Goal: Transaction & Acquisition: Purchase product/service

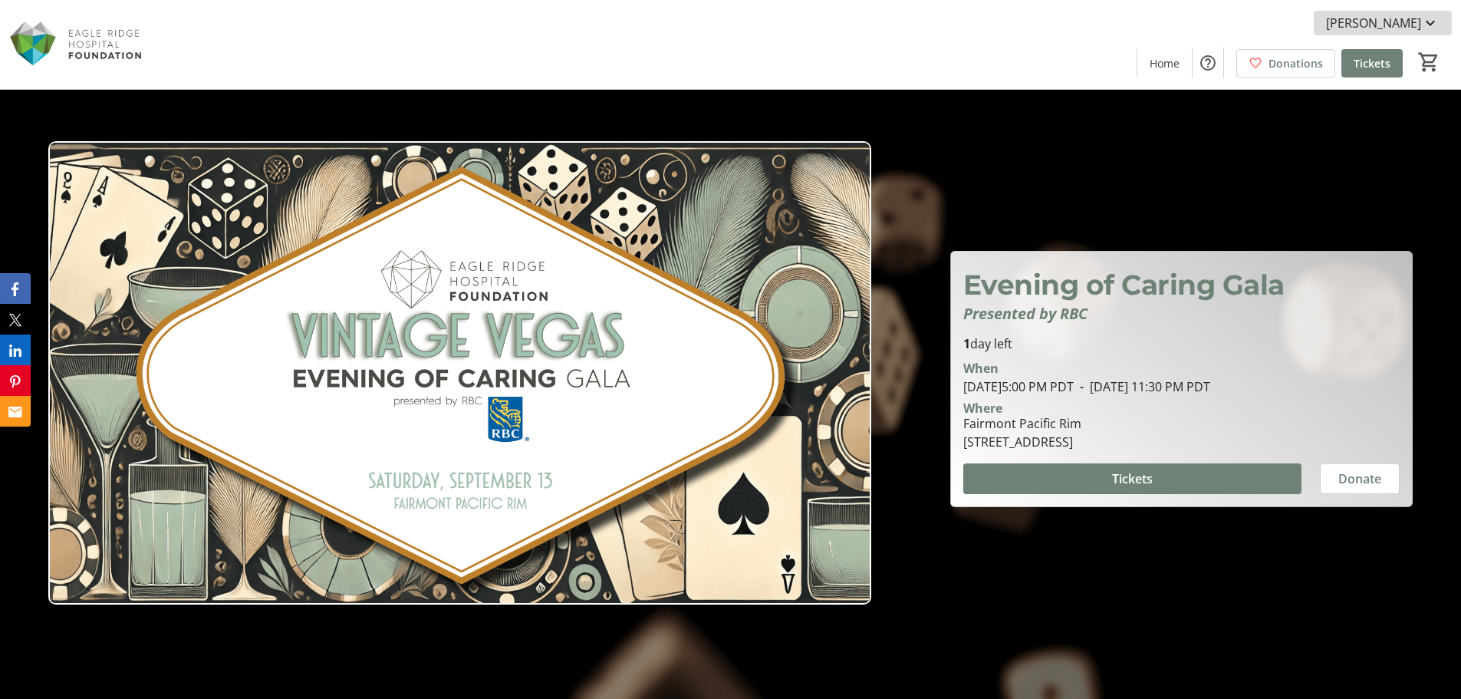
click at [1428, 18] on mat-icon at bounding box center [1430, 23] width 18 height 18
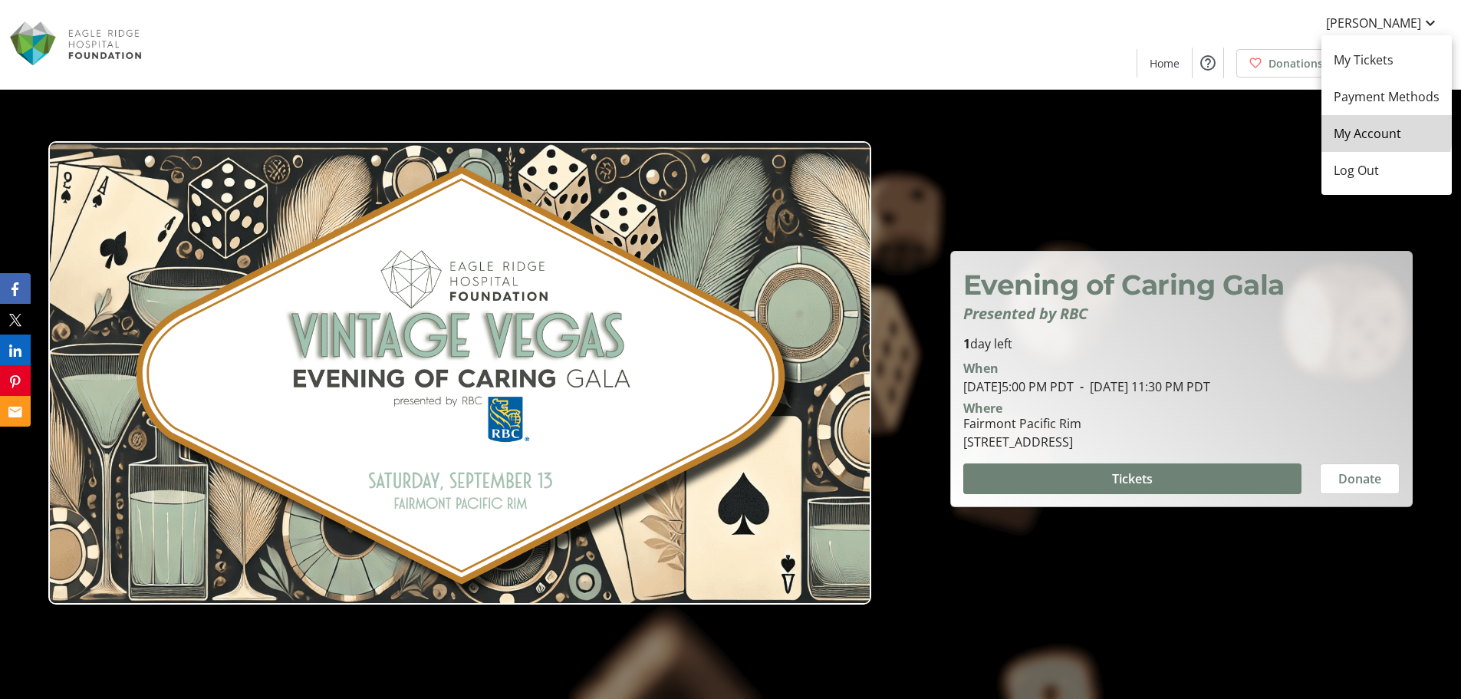
click at [1361, 128] on span "My Account" at bounding box center [1387, 133] width 106 height 18
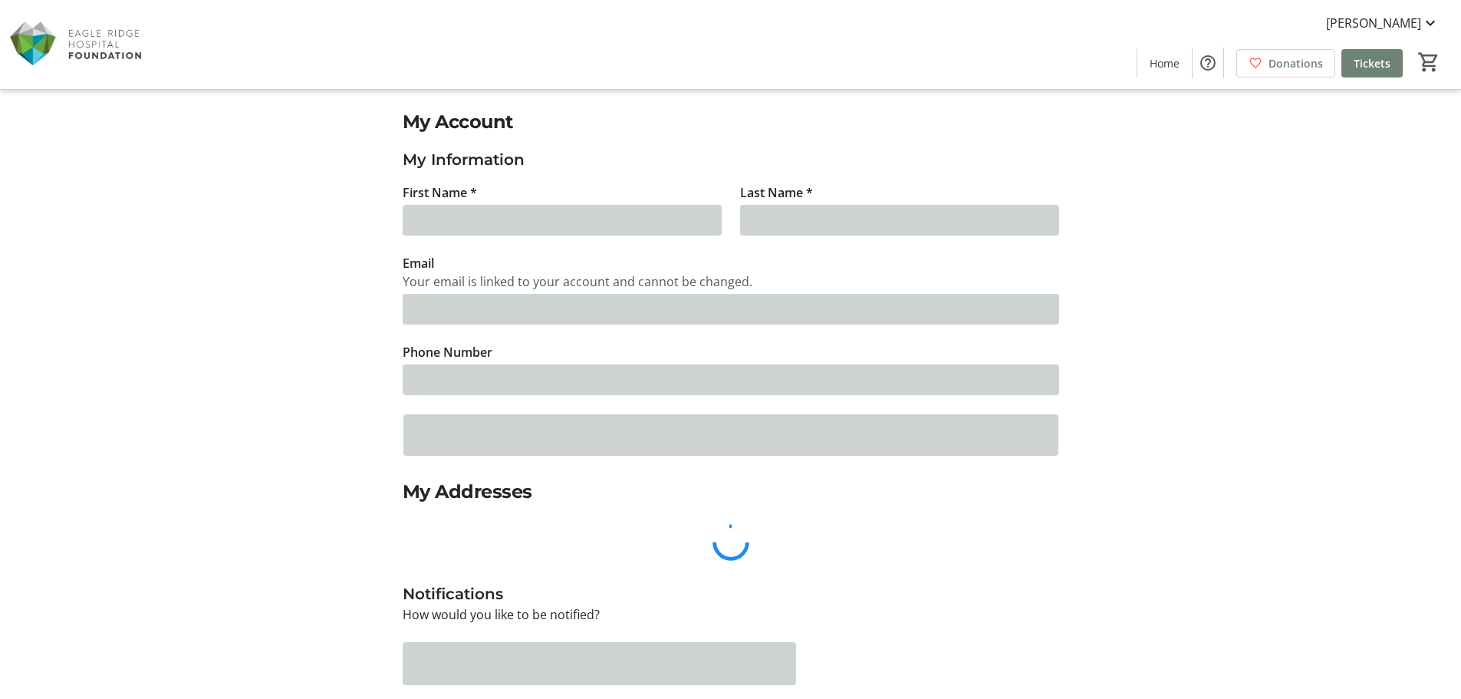
type input "[PERSON_NAME]"
type input "[EMAIL_ADDRESS][PERSON_NAME][DOMAIN_NAME]"
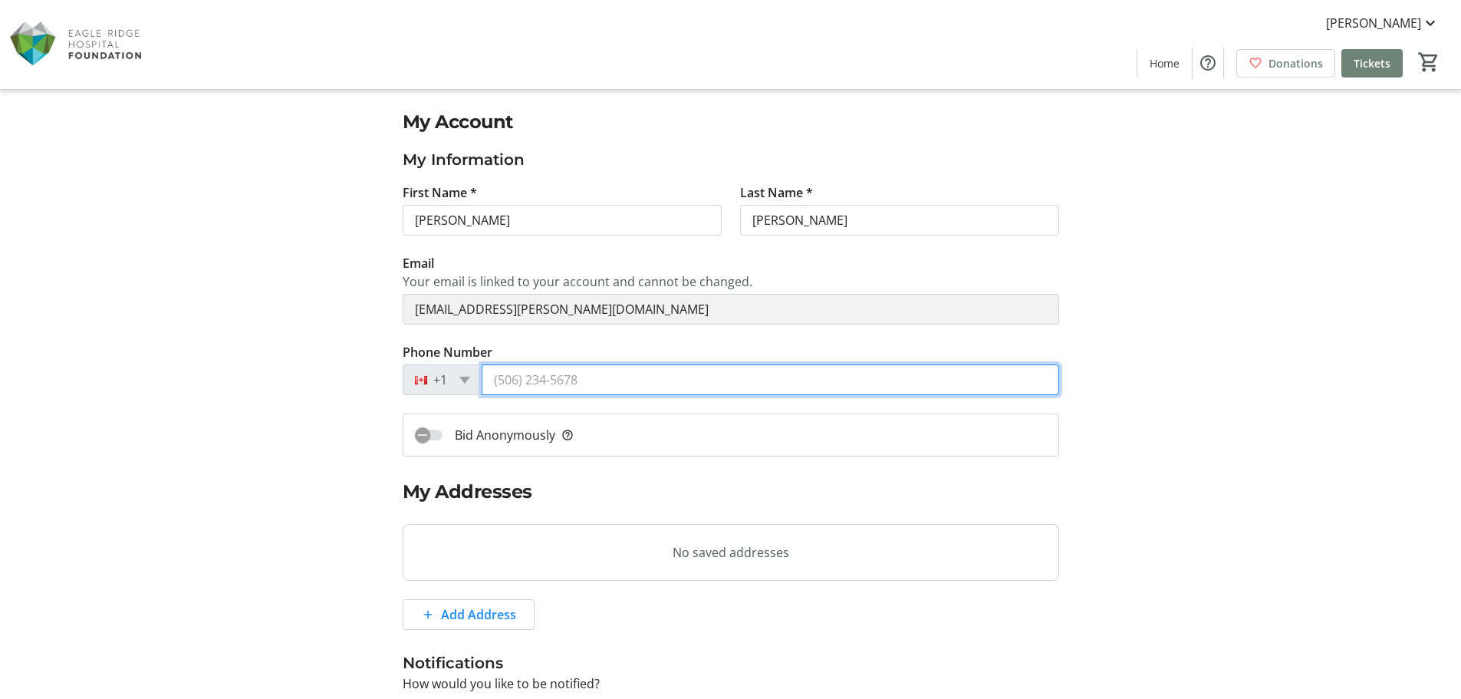
click at [494, 380] on input "Phone Number" at bounding box center [771, 379] width 578 height 31
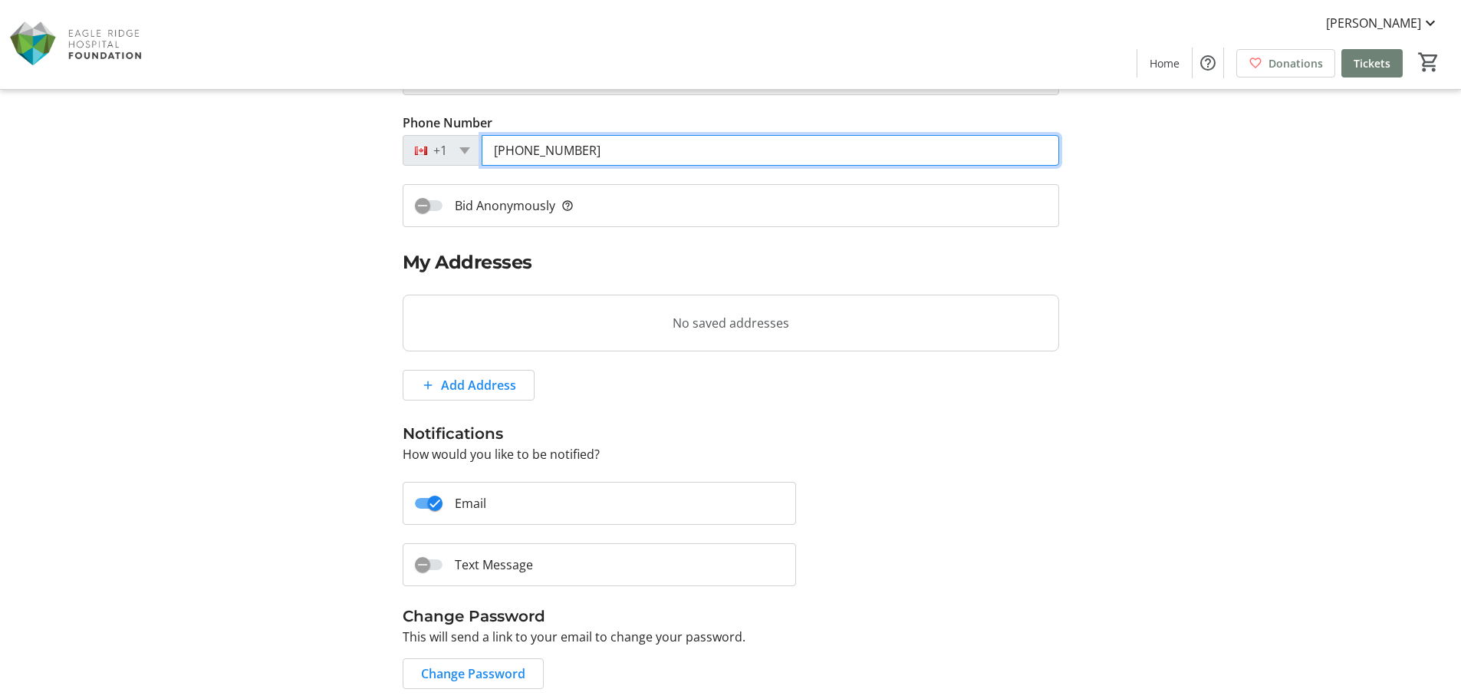
scroll to position [230, 0]
type input "[PHONE_NUMBER]"
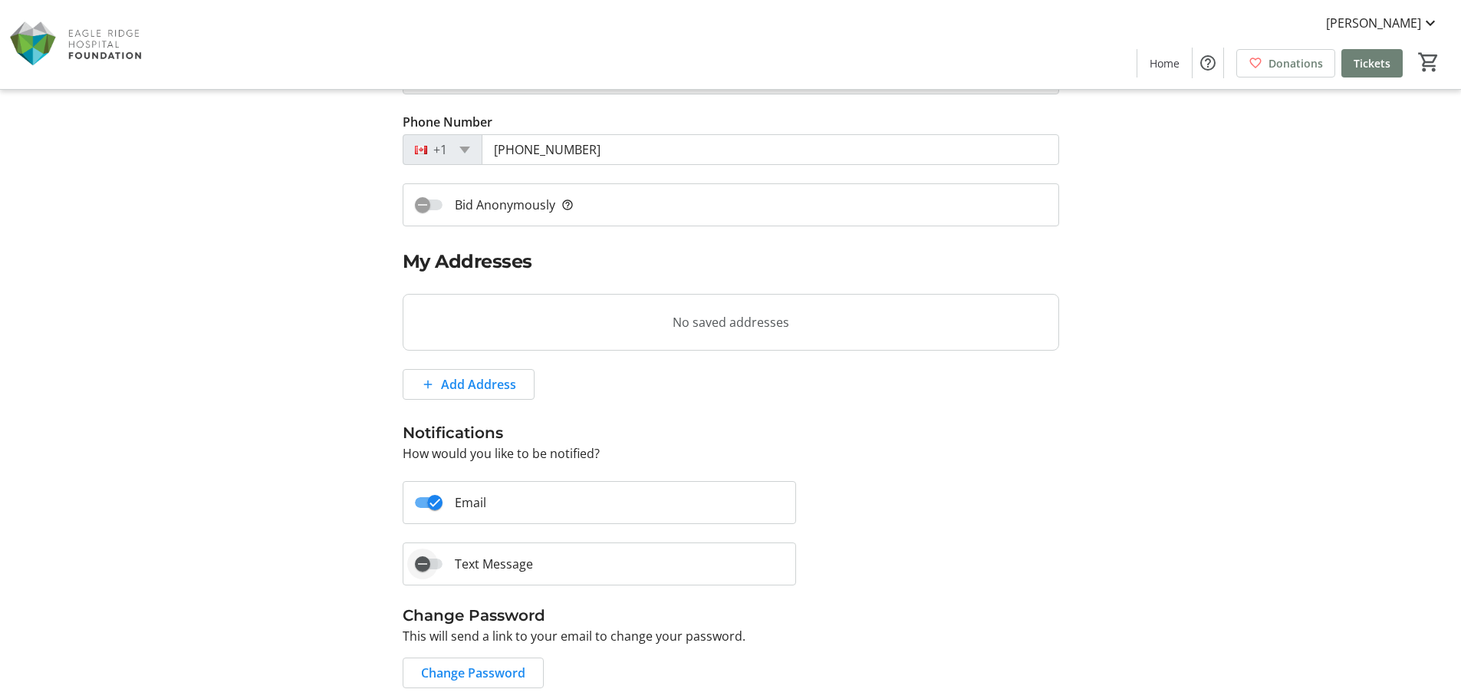
click at [433, 560] on span "button" at bounding box center [422, 563] width 31 height 31
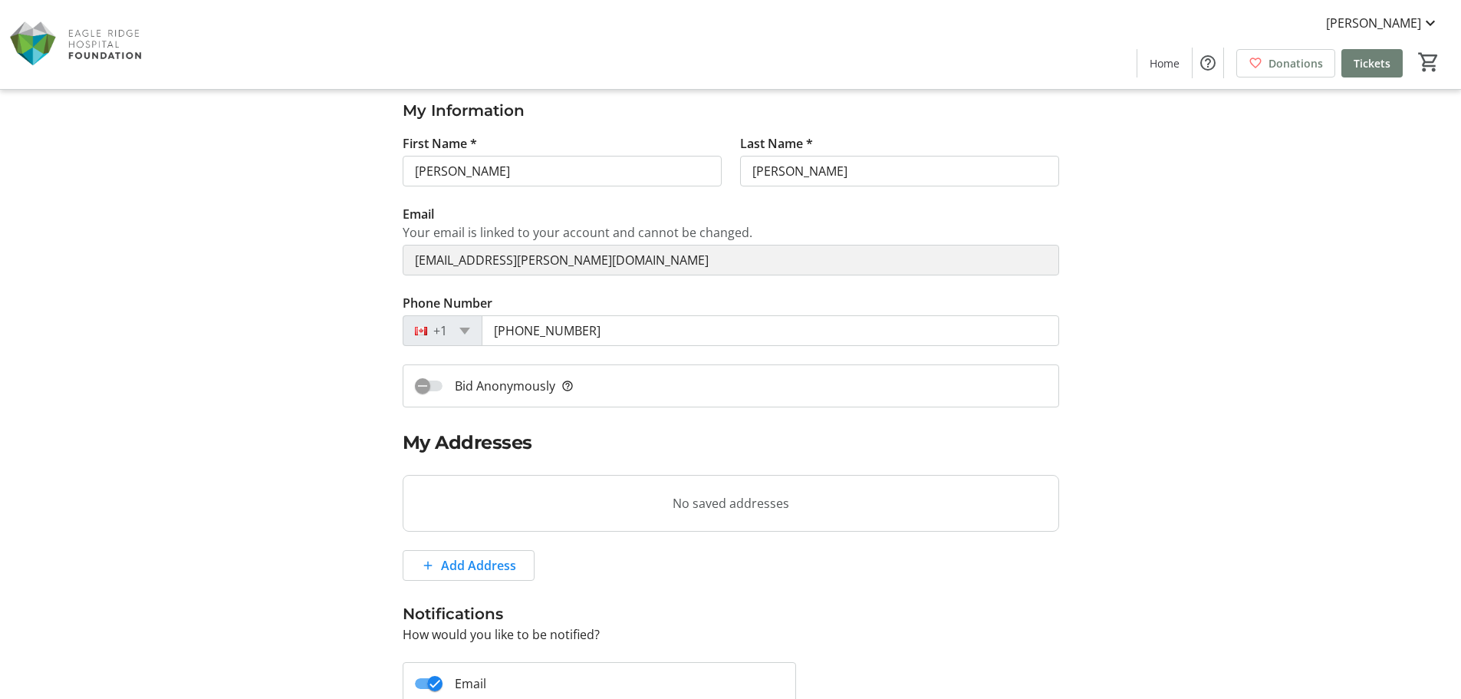
scroll to position [0, 0]
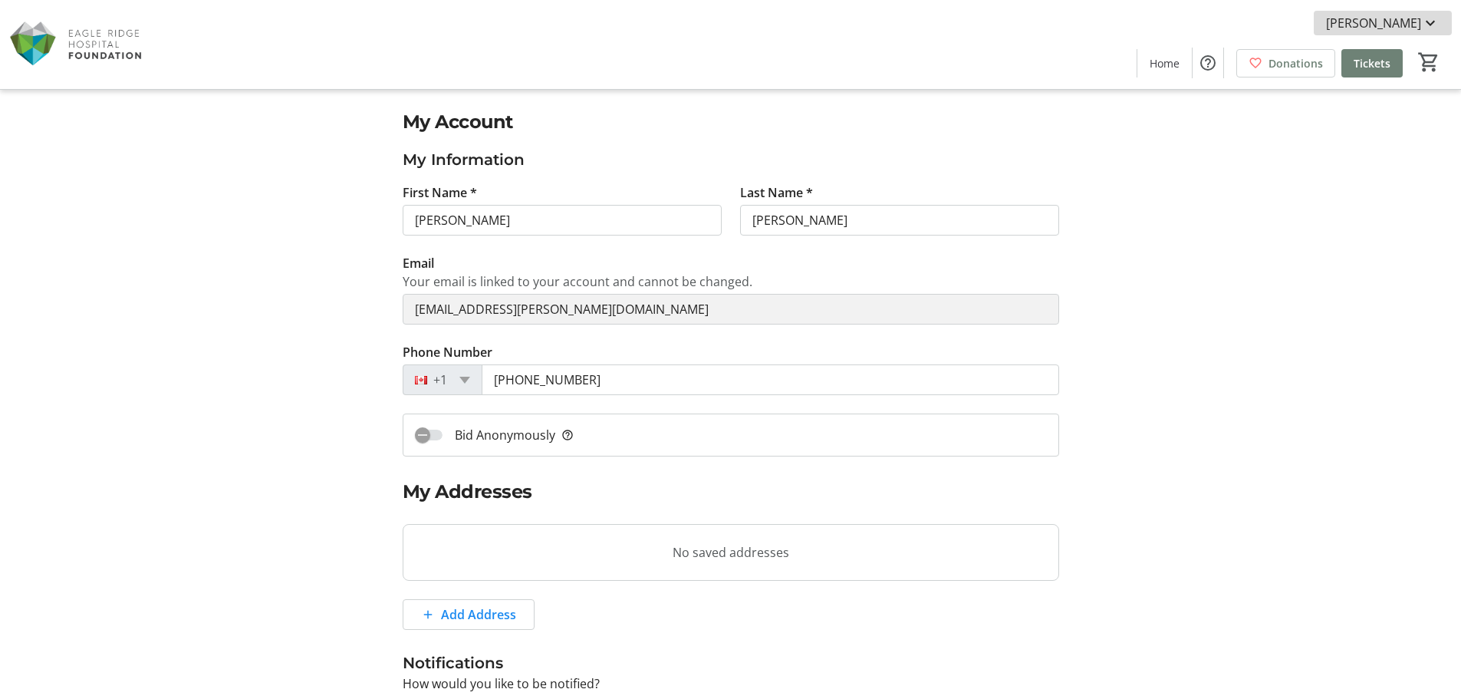
click at [1428, 20] on mat-icon at bounding box center [1430, 23] width 18 height 18
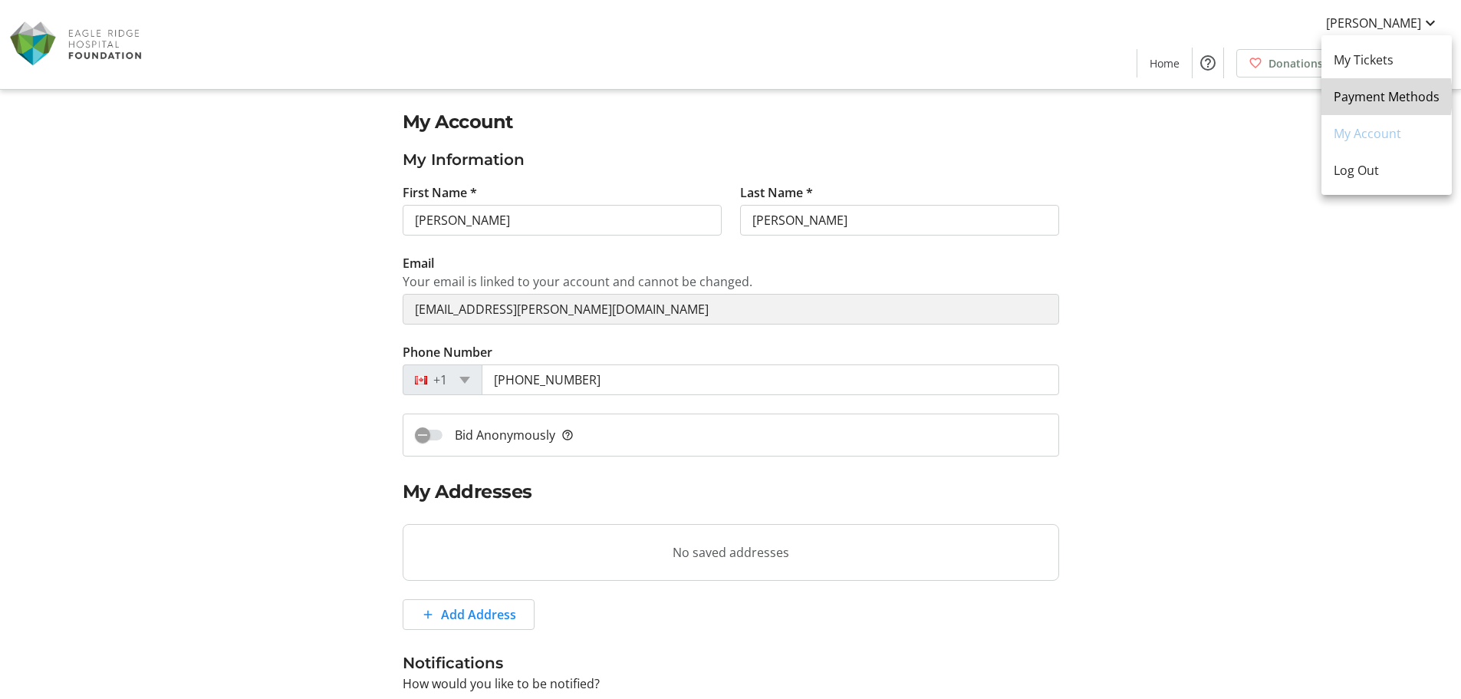
click at [1368, 97] on span "Payment Methods" at bounding box center [1387, 96] width 106 height 18
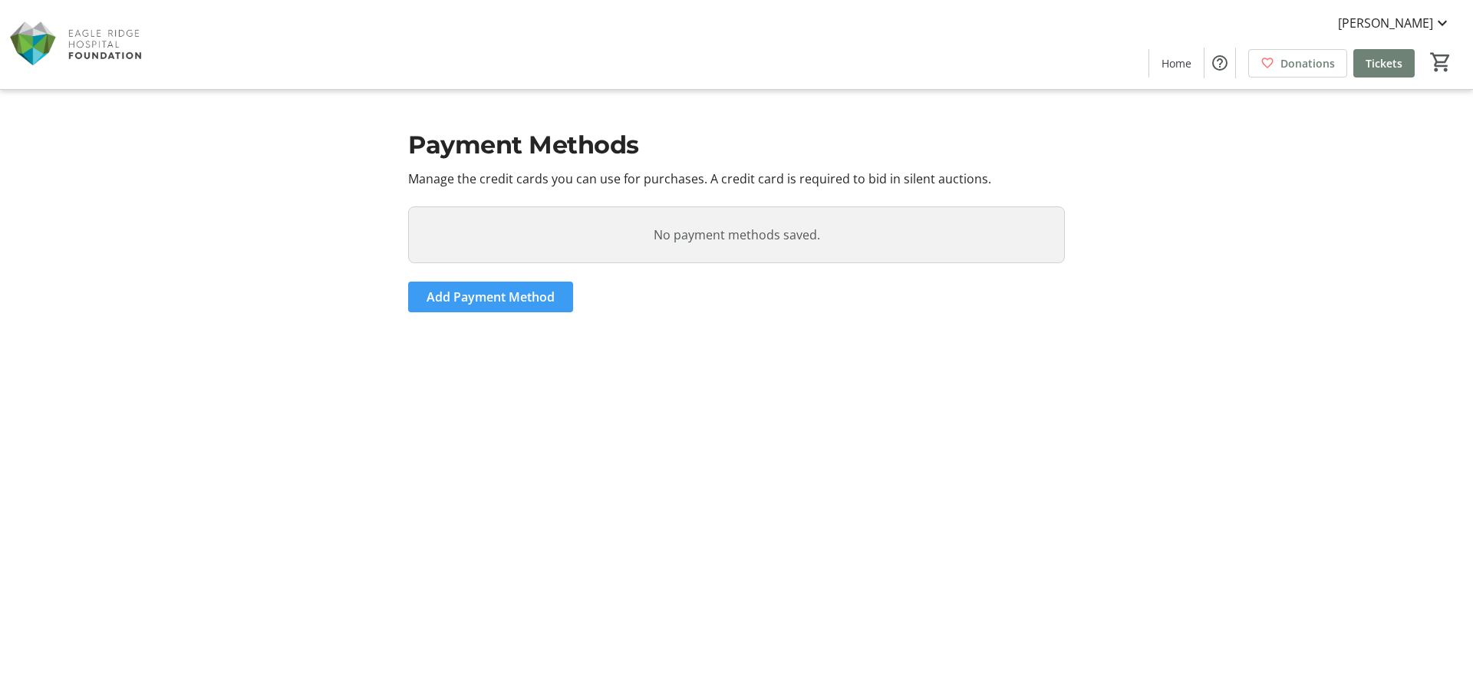
click at [461, 293] on span "Add Payment Method" at bounding box center [490, 297] width 128 height 18
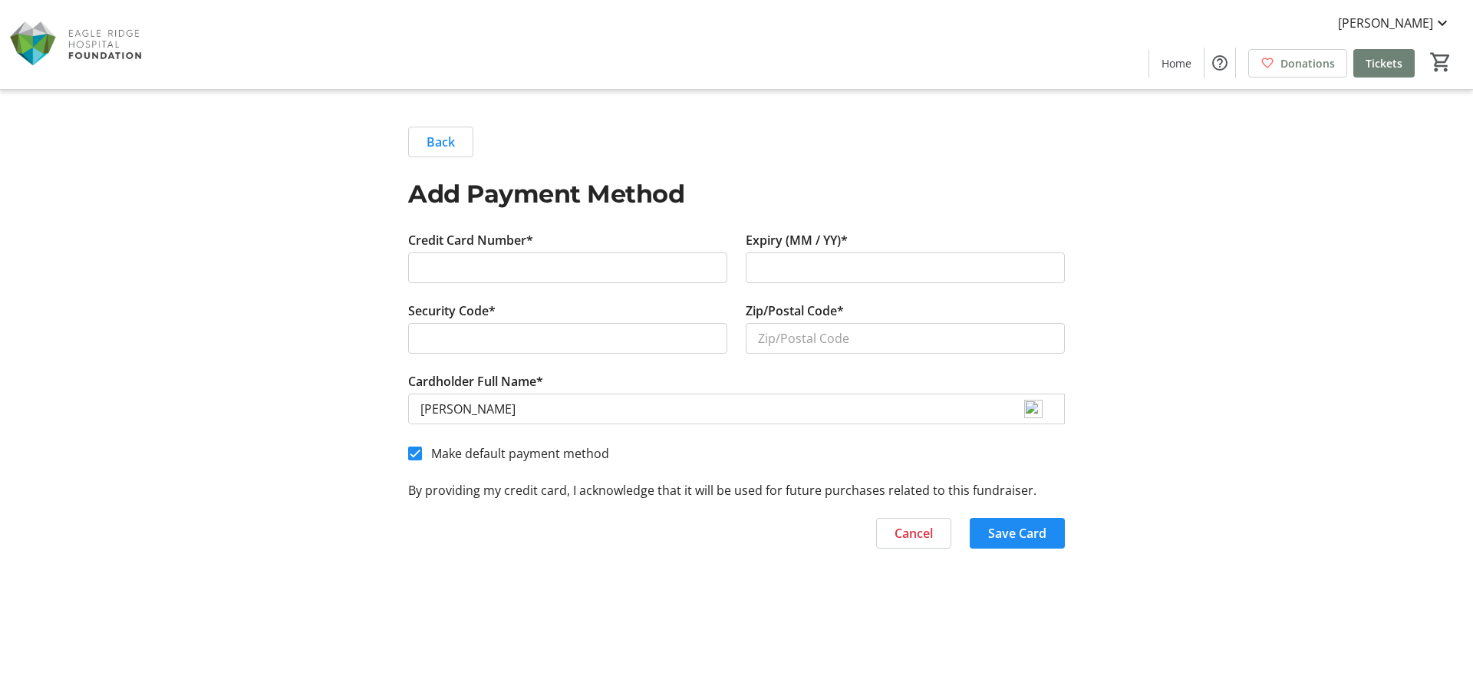
click at [416, 261] on div at bounding box center [567, 267] width 319 height 31
click at [756, 338] on input "Zip/Postal Code*" at bounding box center [905, 338] width 319 height 31
type input "V3B 5H6"
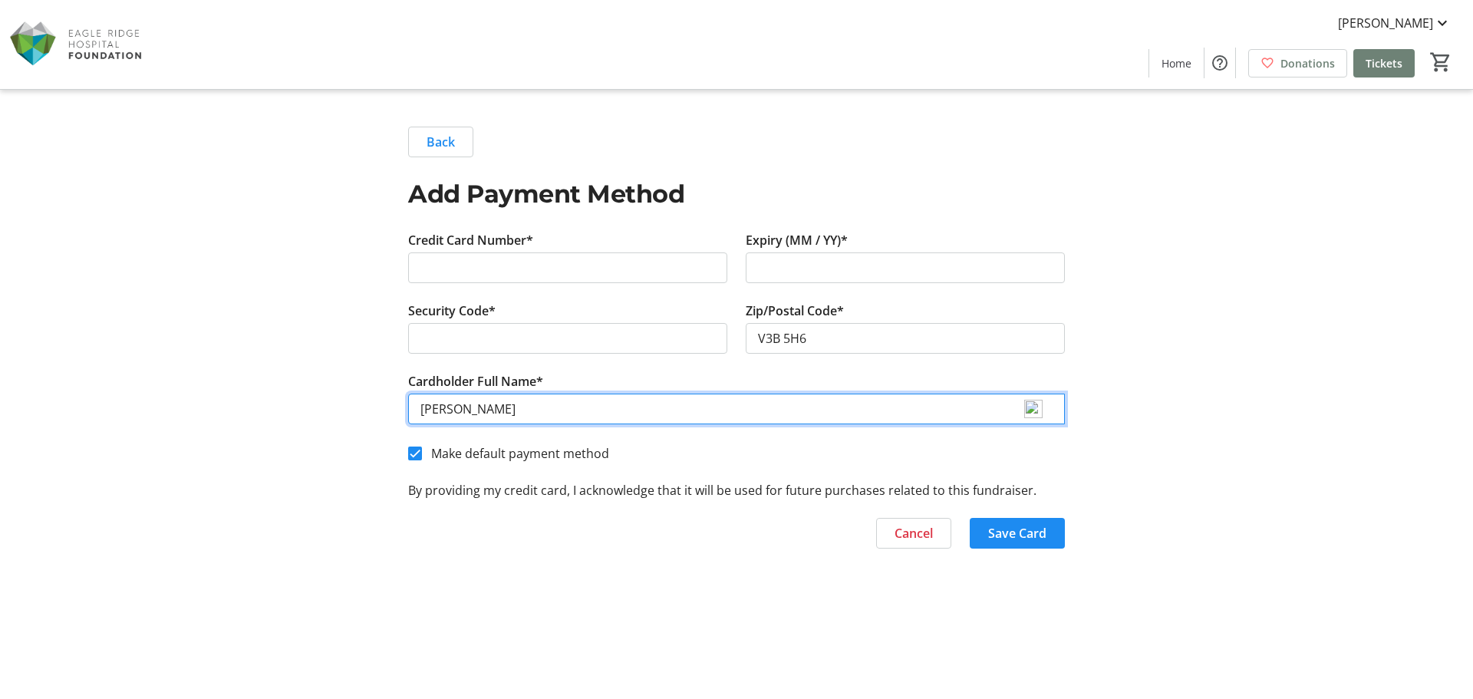
click at [452, 410] on input "[PERSON_NAME]" at bounding box center [736, 408] width 657 height 31
type input "[PERSON_NAME]"
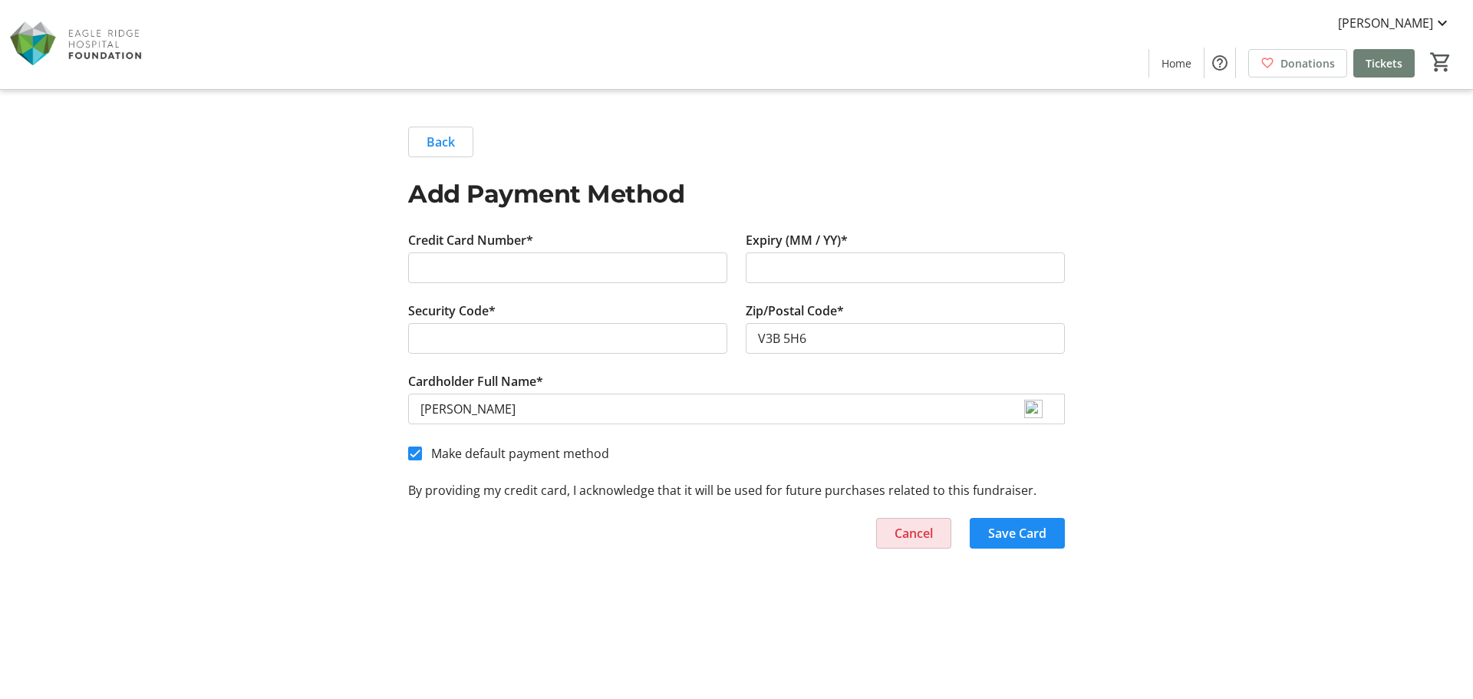
click at [900, 533] on span "Cancel" at bounding box center [913, 533] width 38 height 18
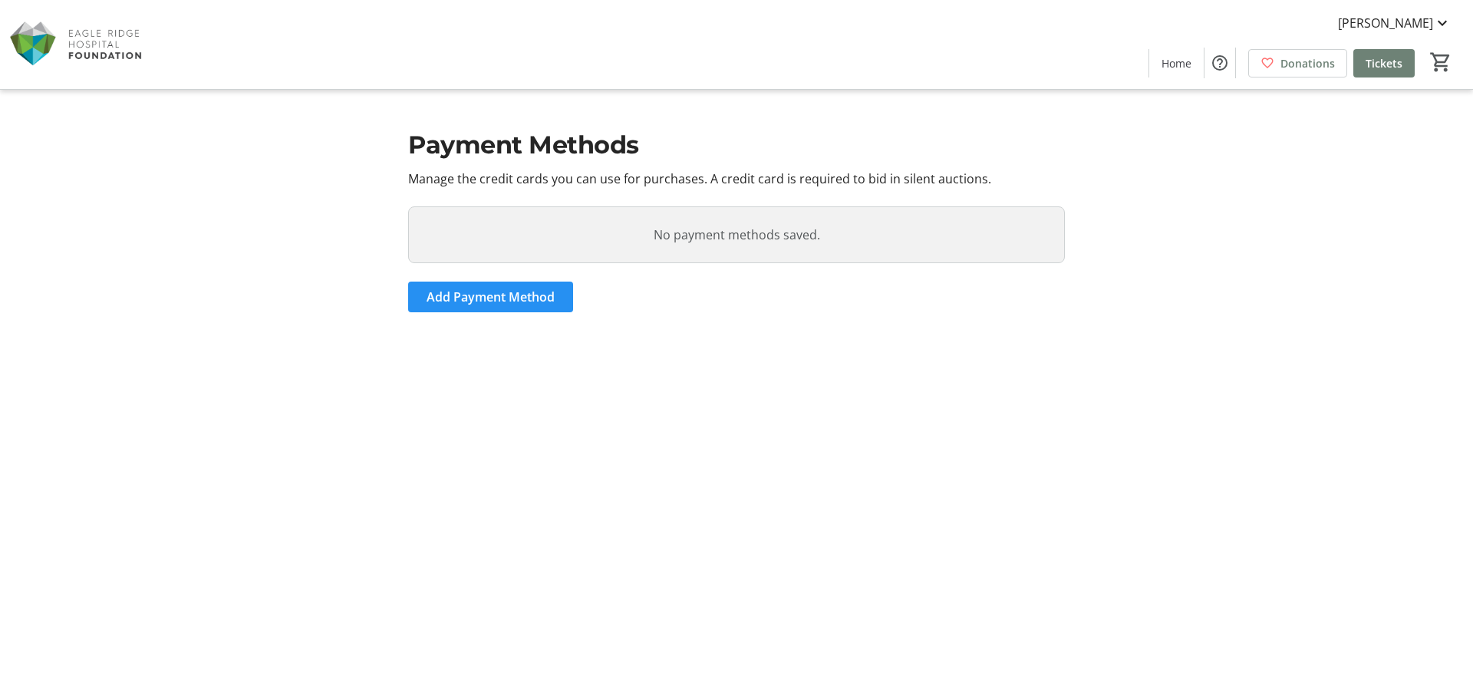
click at [458, 298] on span "Add Payment Method" at bounding box center [490, 297] width 128 height 18
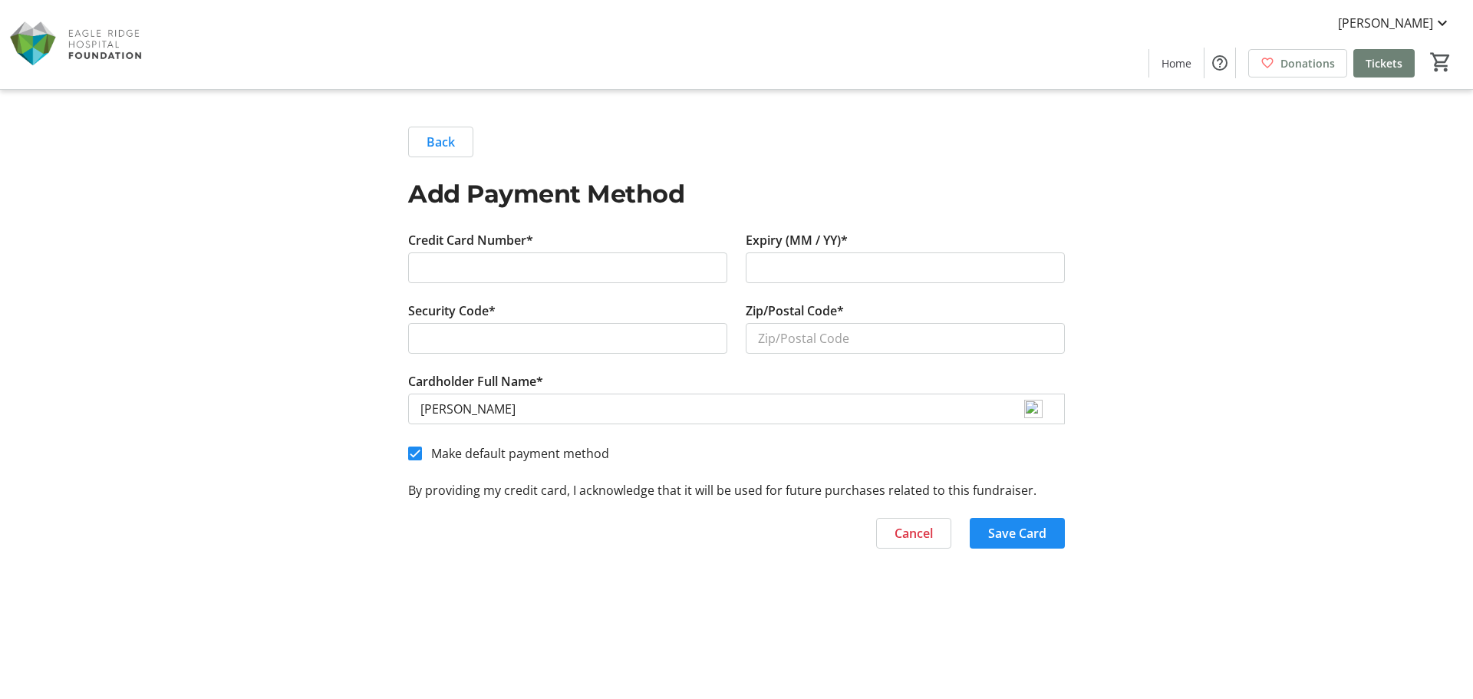
click at [416, 265] on div at bounding box center [567, 267] width 319 height 31
click at [755, 259] on div at bounding box center [905, 267] width 319 height 31
click at [416, 328] on div at bounding box center [567, 338] width 319 height 31
click at [756, 340] on input "Zip/Postal Code*" at bounding box center [905, 338] width 319 height 31
type input "V3B 5H6"
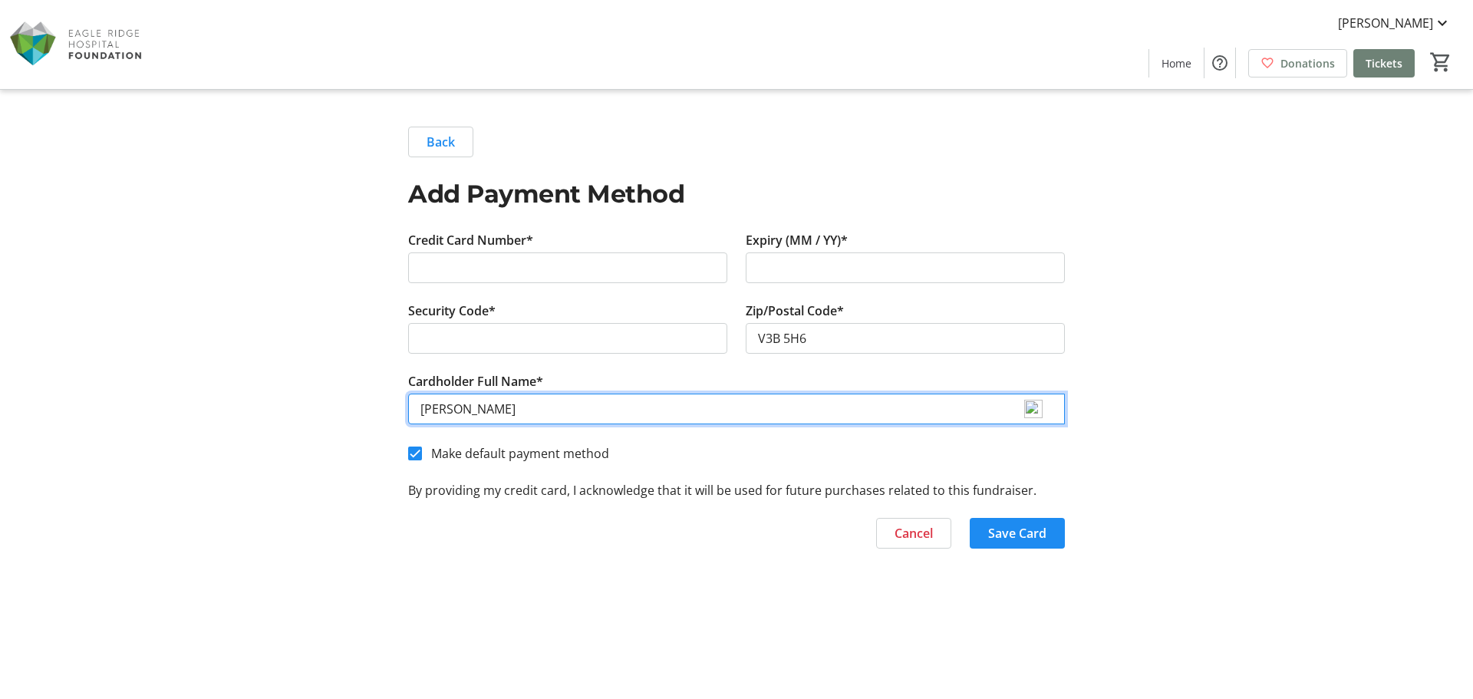
click at [449, 408] on input "[PERSON_NAME]" at bounding box center [736, 408] width 657 height 31
type input "[PERSON_NAME]"
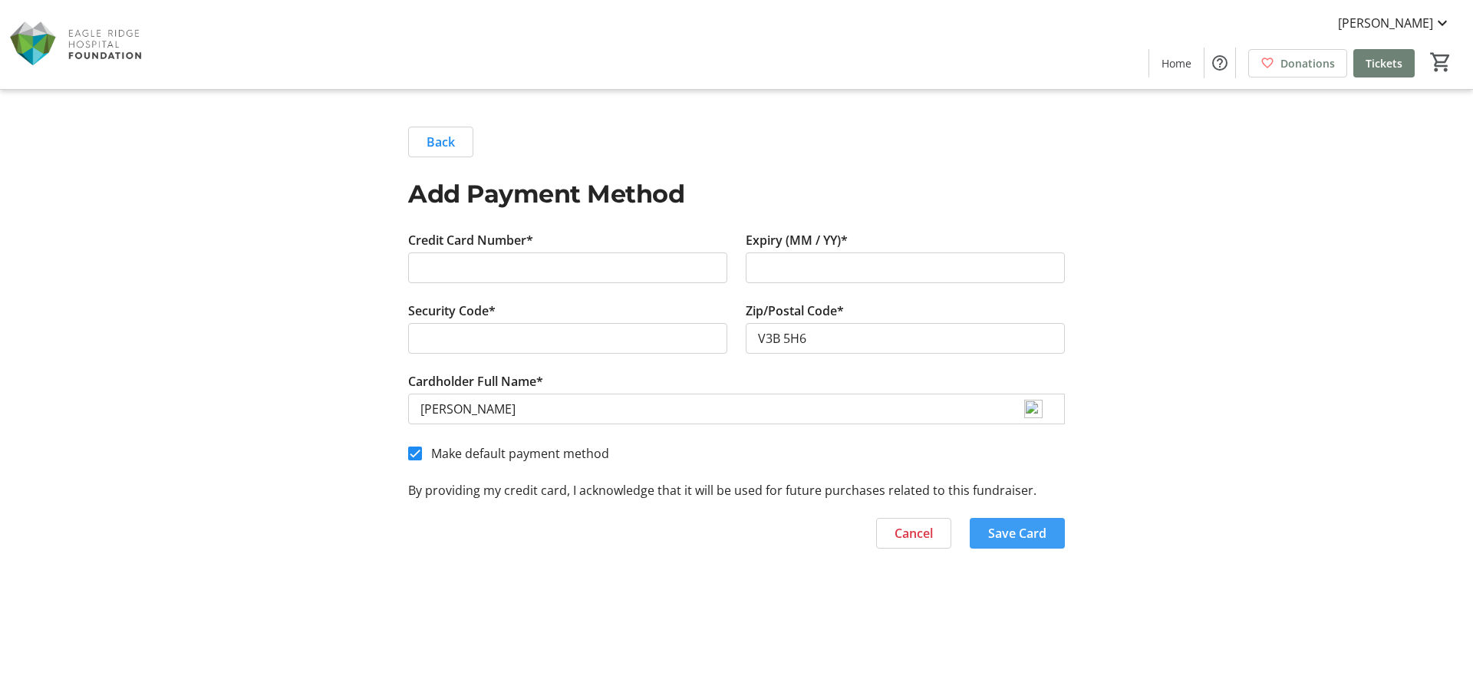
click at [1004, 531] on span "Save Card" at bounding box center [1017, 533] width 58 height 18
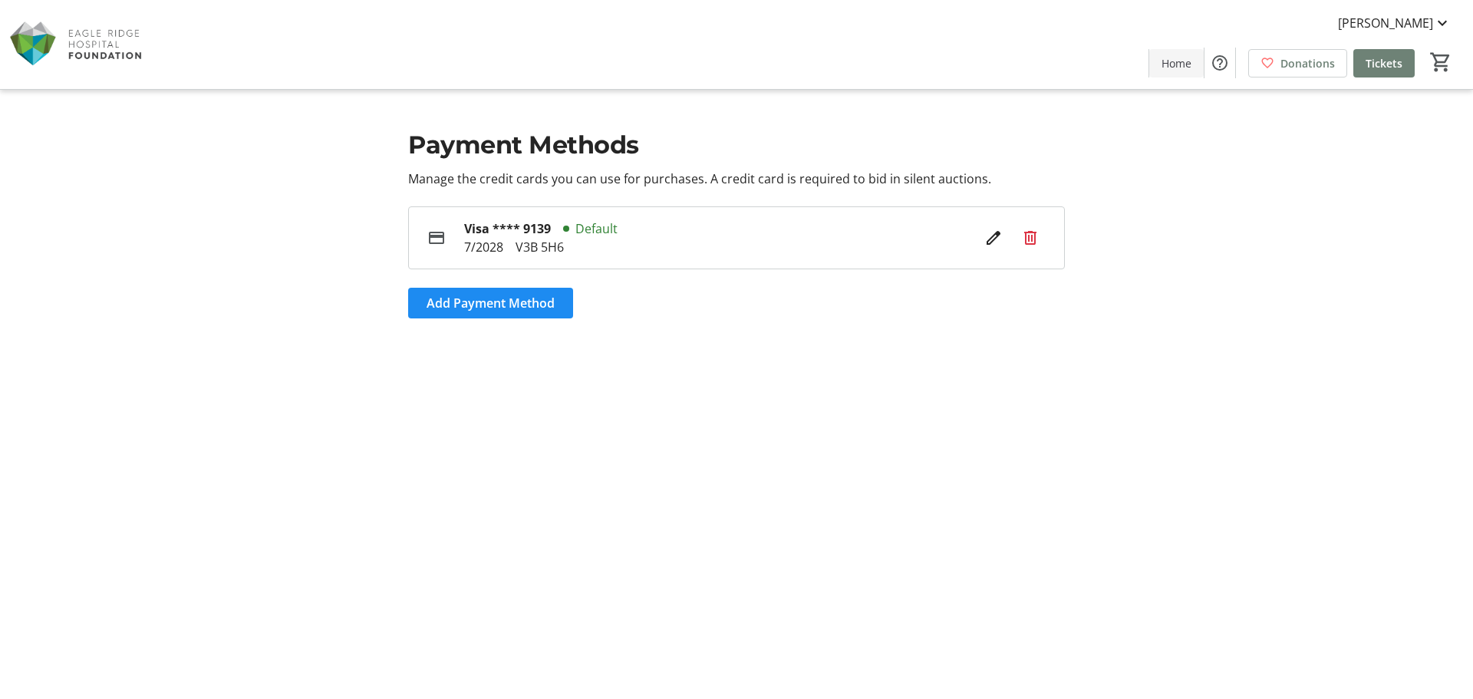
click at [1178, 64] on span "Home" at bounding box center [1176, 63] width 30 height 16
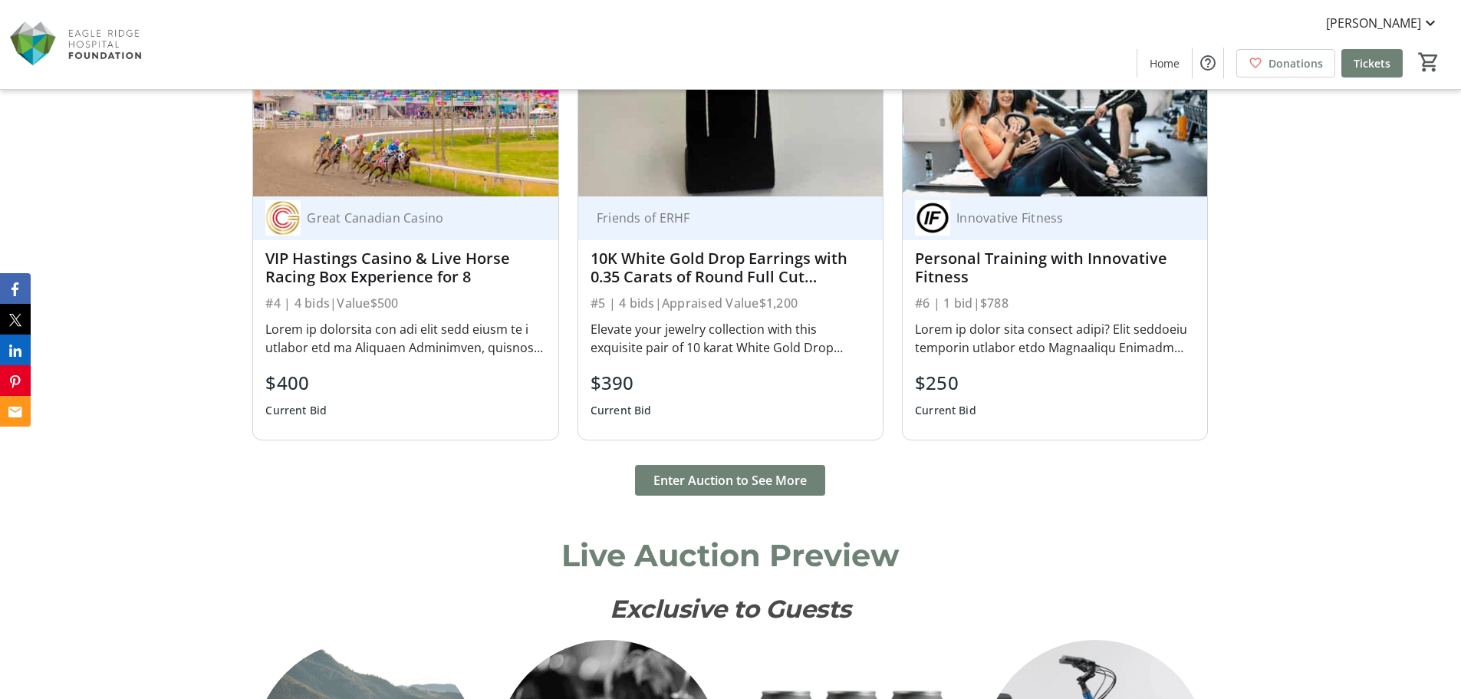
scroll to position [1457, 0]
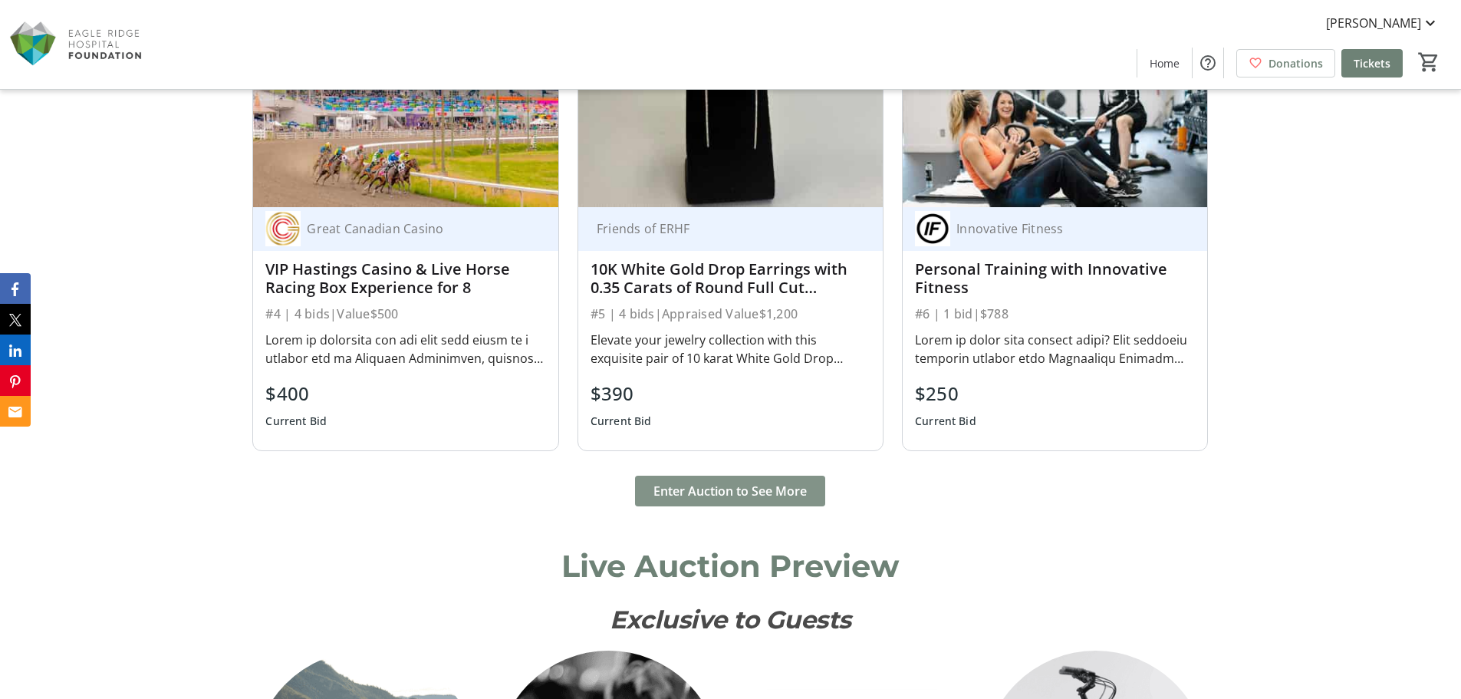
click at [706, 492] on span "Enter Auction to See More" at bounding box center [730, 491] width 153 height 18
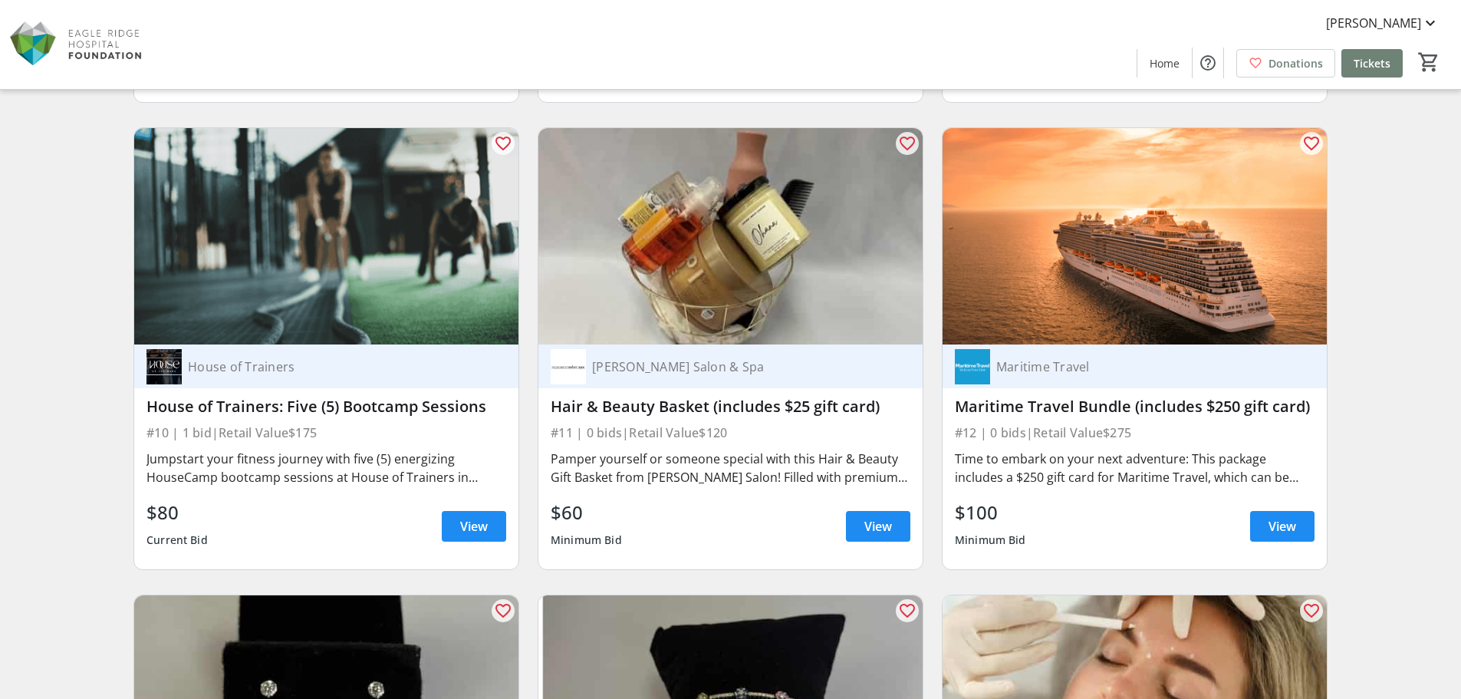
scroll to position [1534, 0]
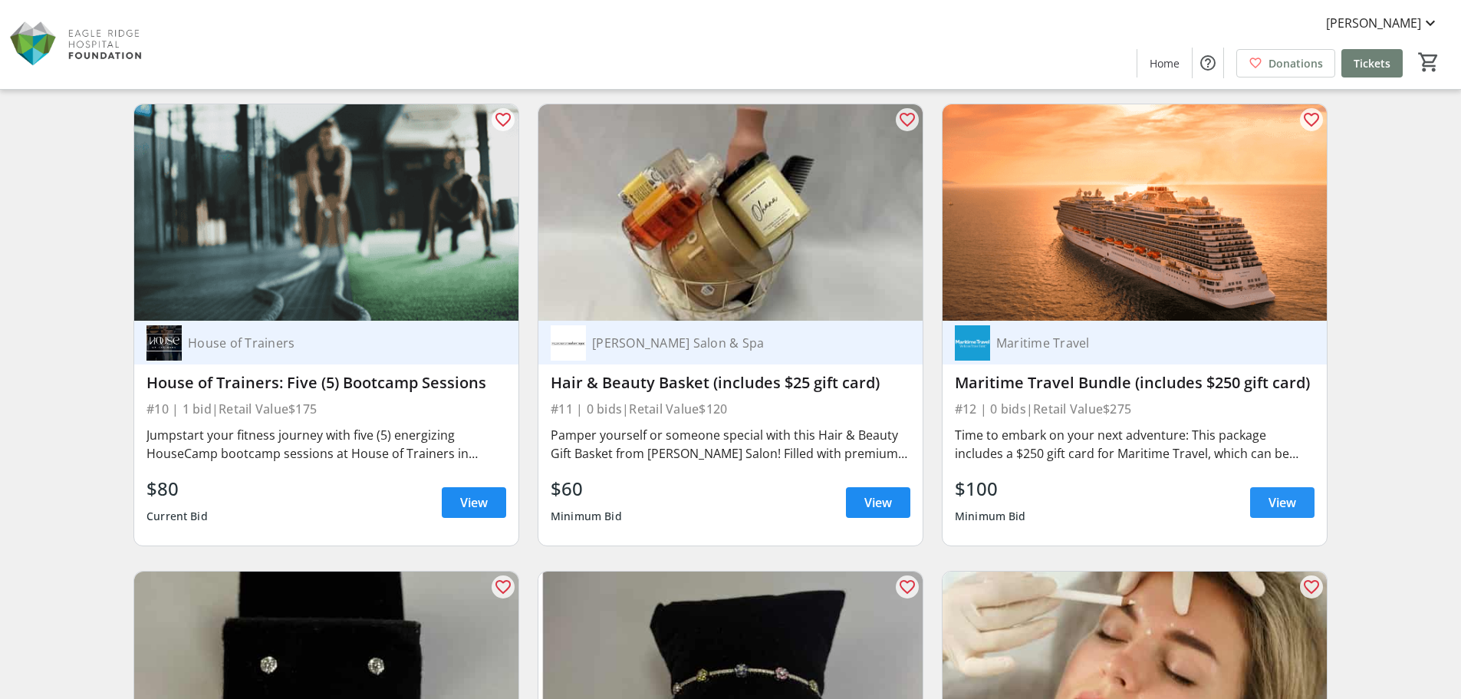
click at [1275, 503] on span "View" at bounding box center [1283, 502] width 28 height 18
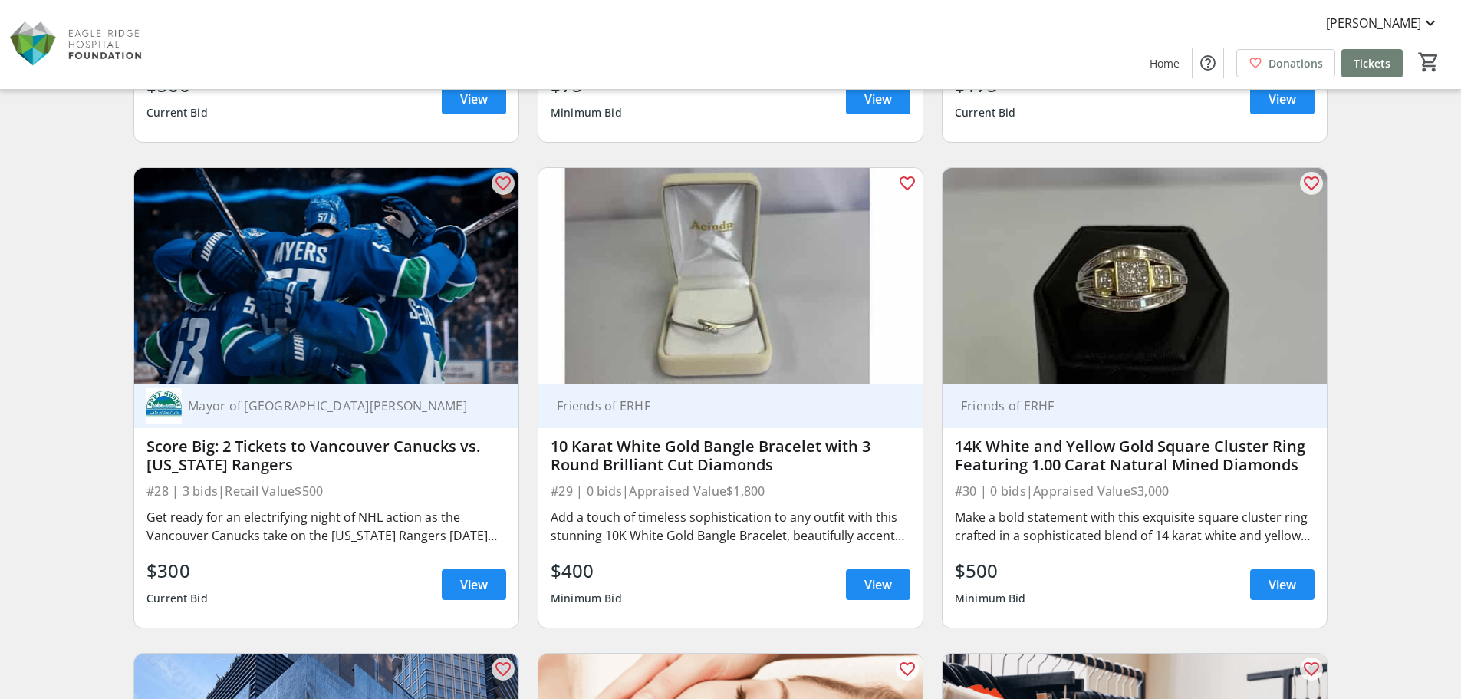
scroll to position [4372, 0]
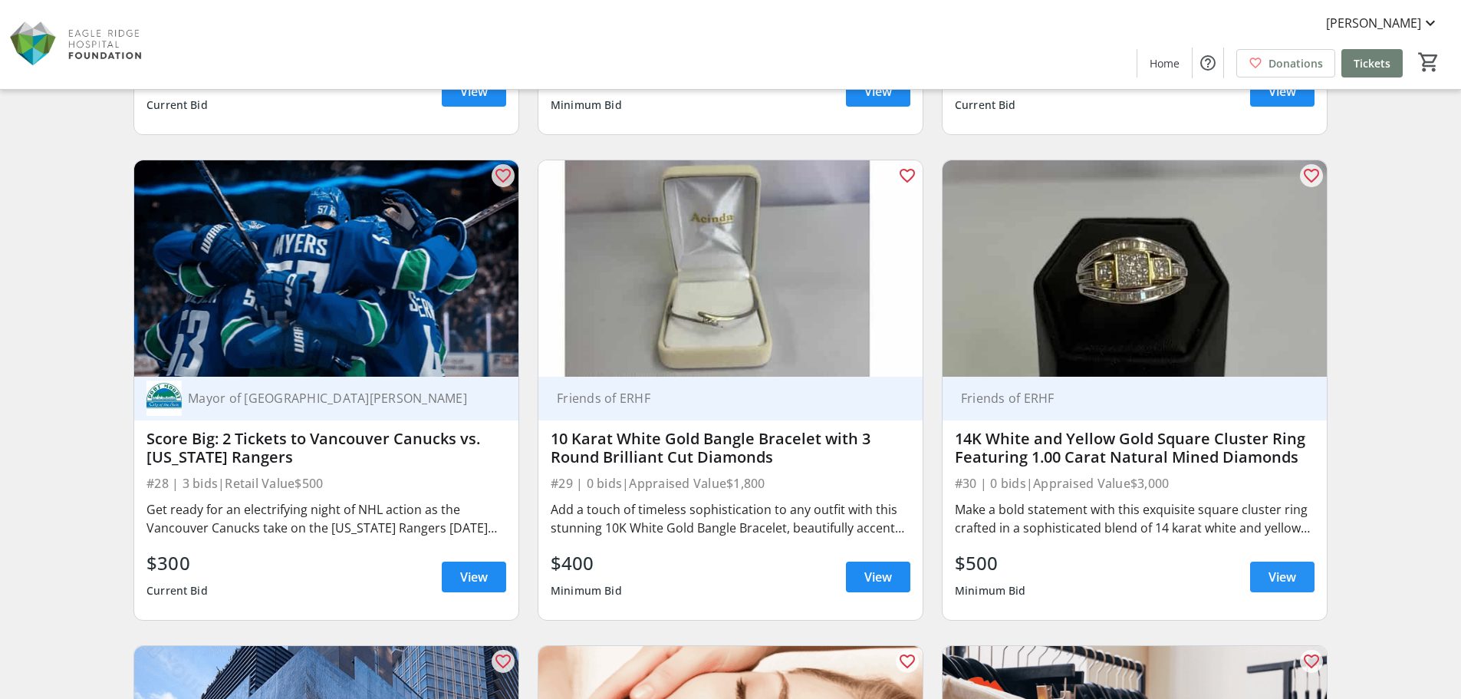
click at [1275, 571] on span "View" at bounding box center [1283, 577] width 28 height 18
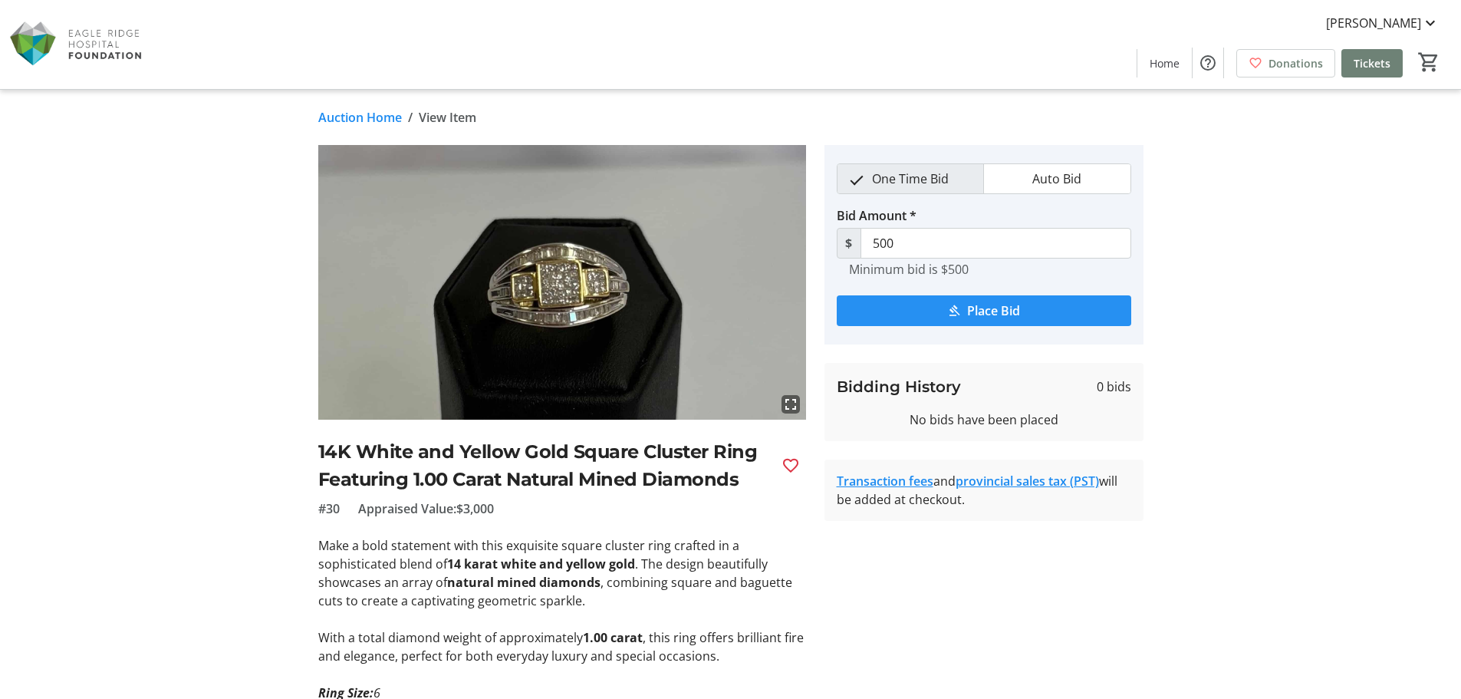
click at [972, 307] on span "Place Bid" at bounding box center [993, 310] width 53 height 18
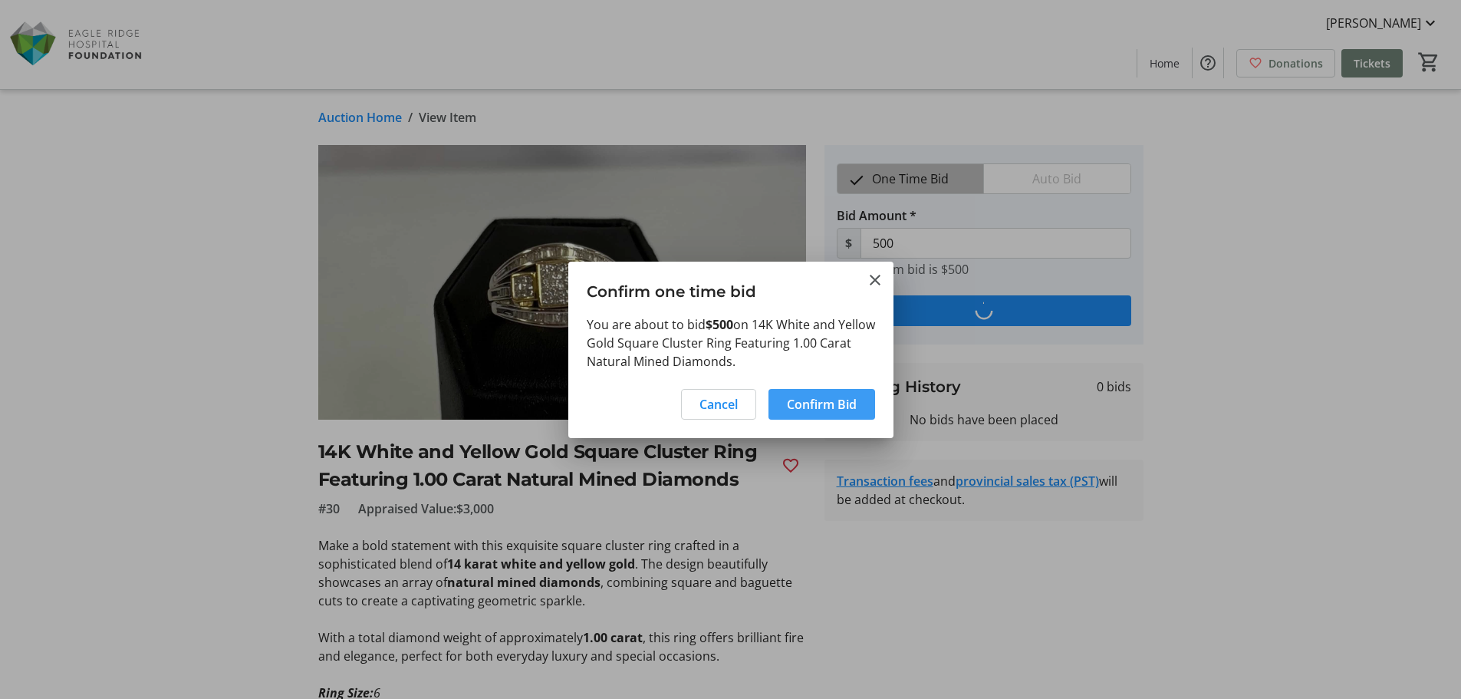
click at [798, 404] on span "Confirm Bid" at bounding box center [822, 404] width 70 height 18
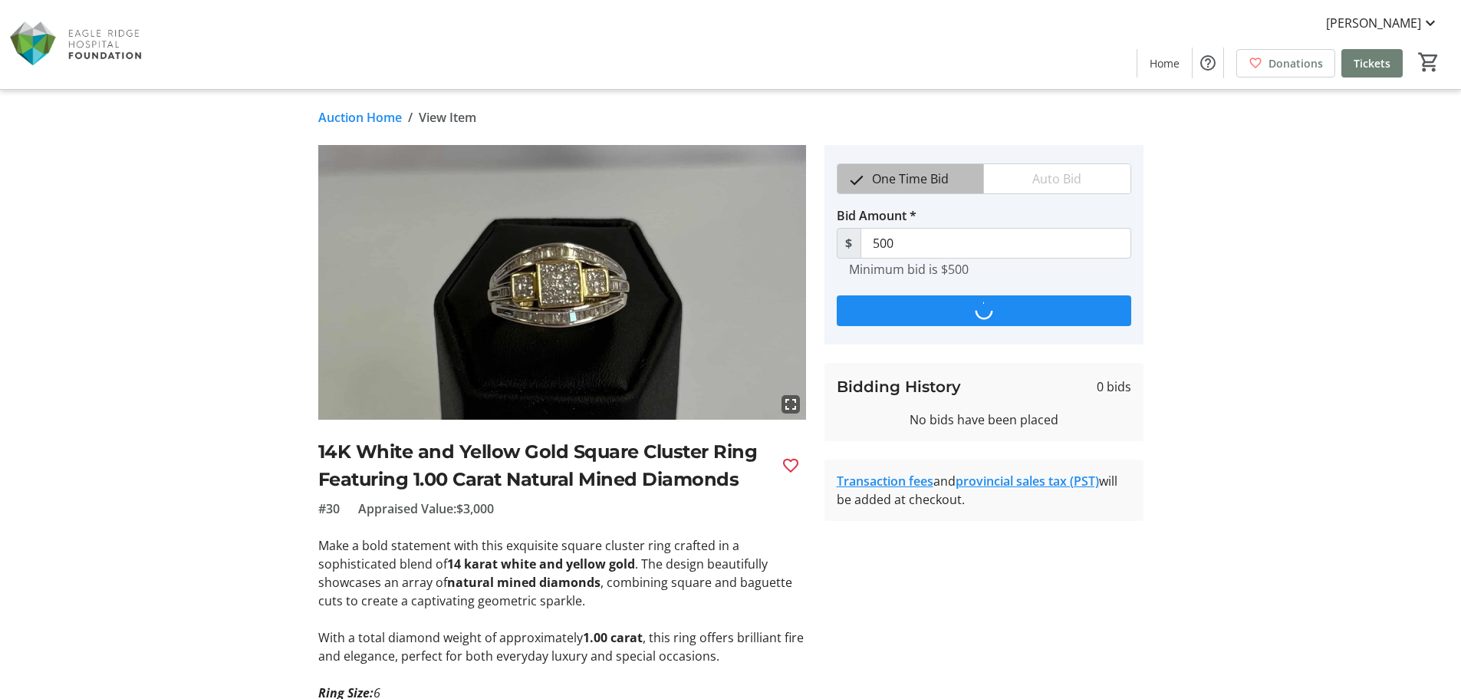
type input "550"
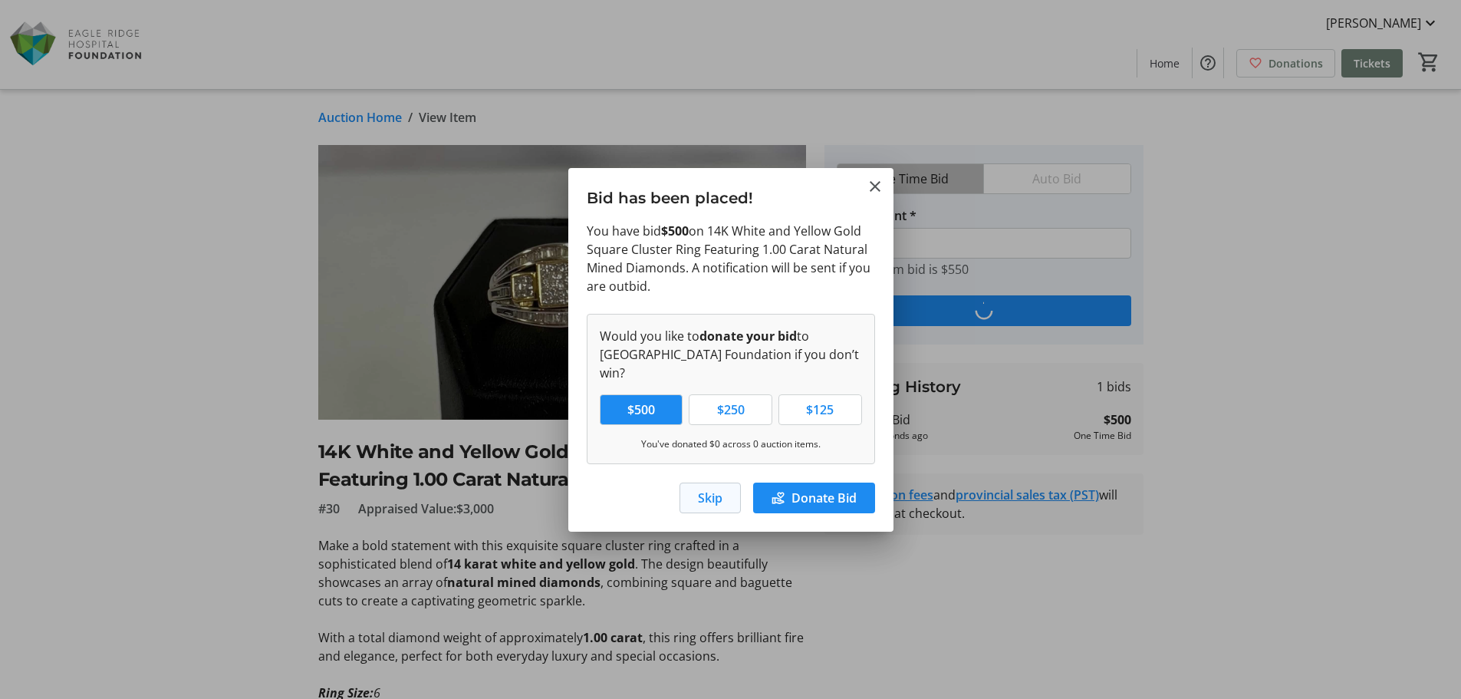
click at [709, 492] on span "Skip" at bounding box center [710, 498] width 25 height 18
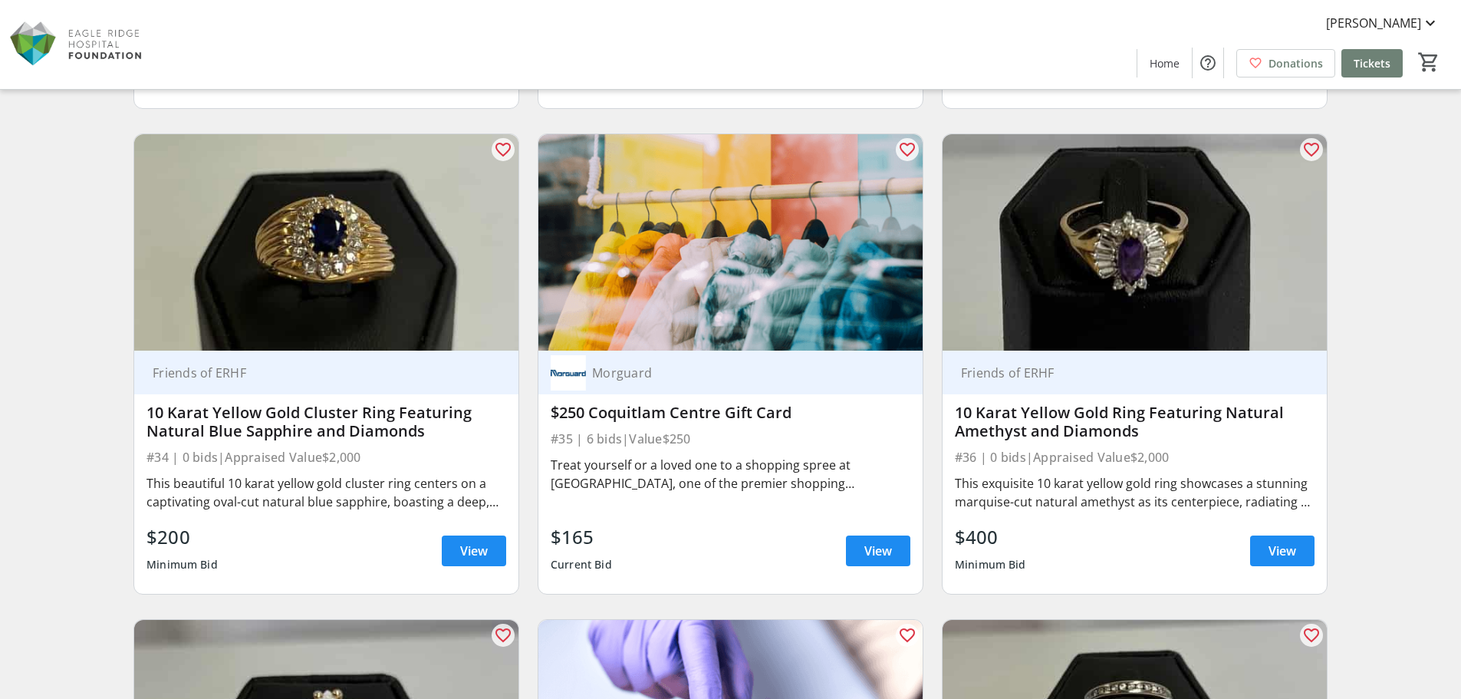
scroll to position [5369, 0]
click at [469, 551] on span "View" at bounding box center [474, 550] width 28 height 18
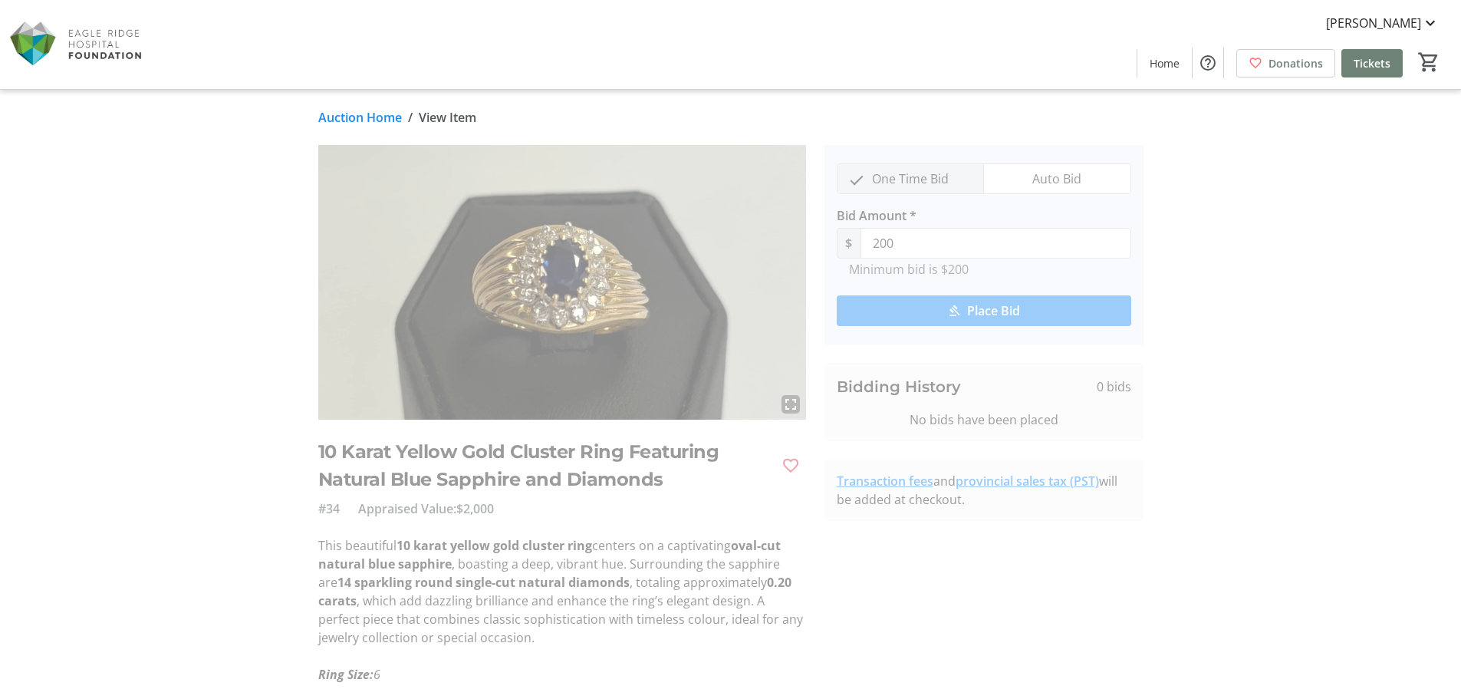
click at [981, 306] on span "Place Bid" at bounding box center [993, 310] width 53 height 18
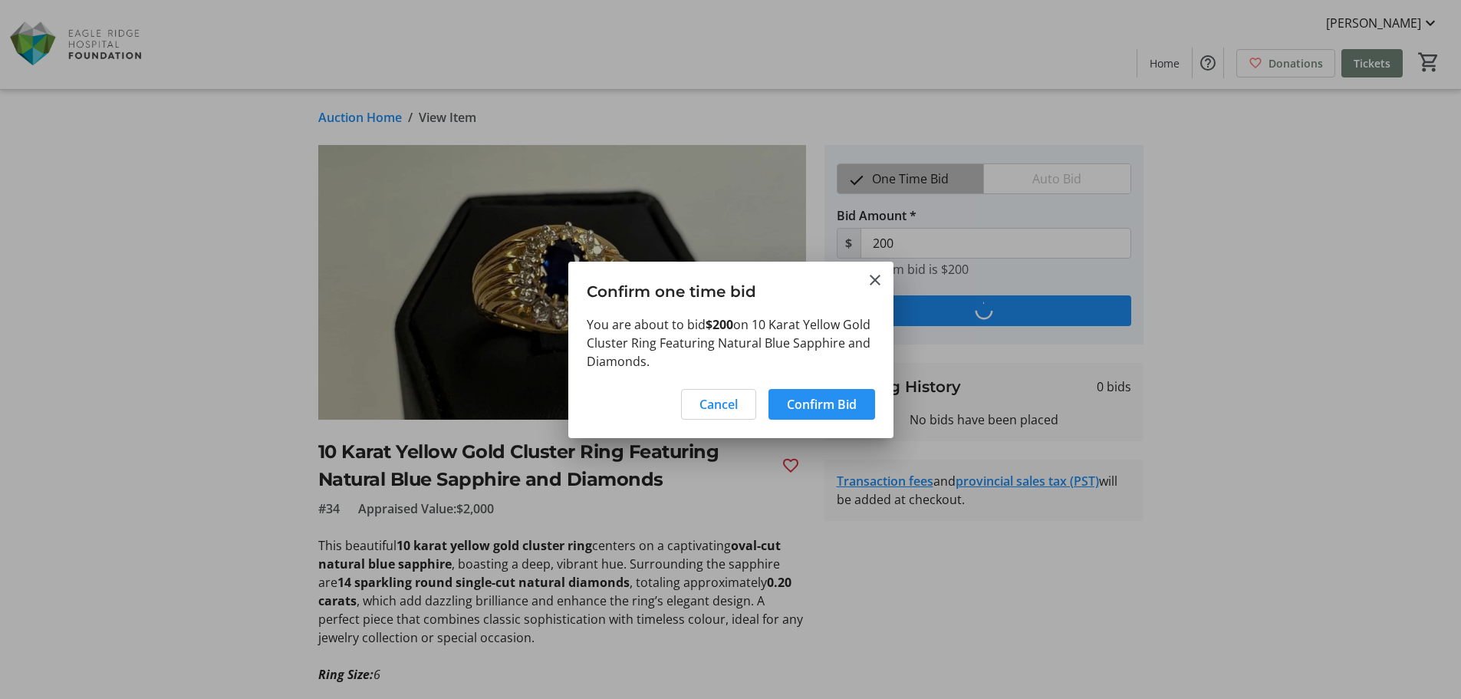
click at [801, 406] on span "Confirm Bid" at bounding box center [822, 404] width 70 height 18
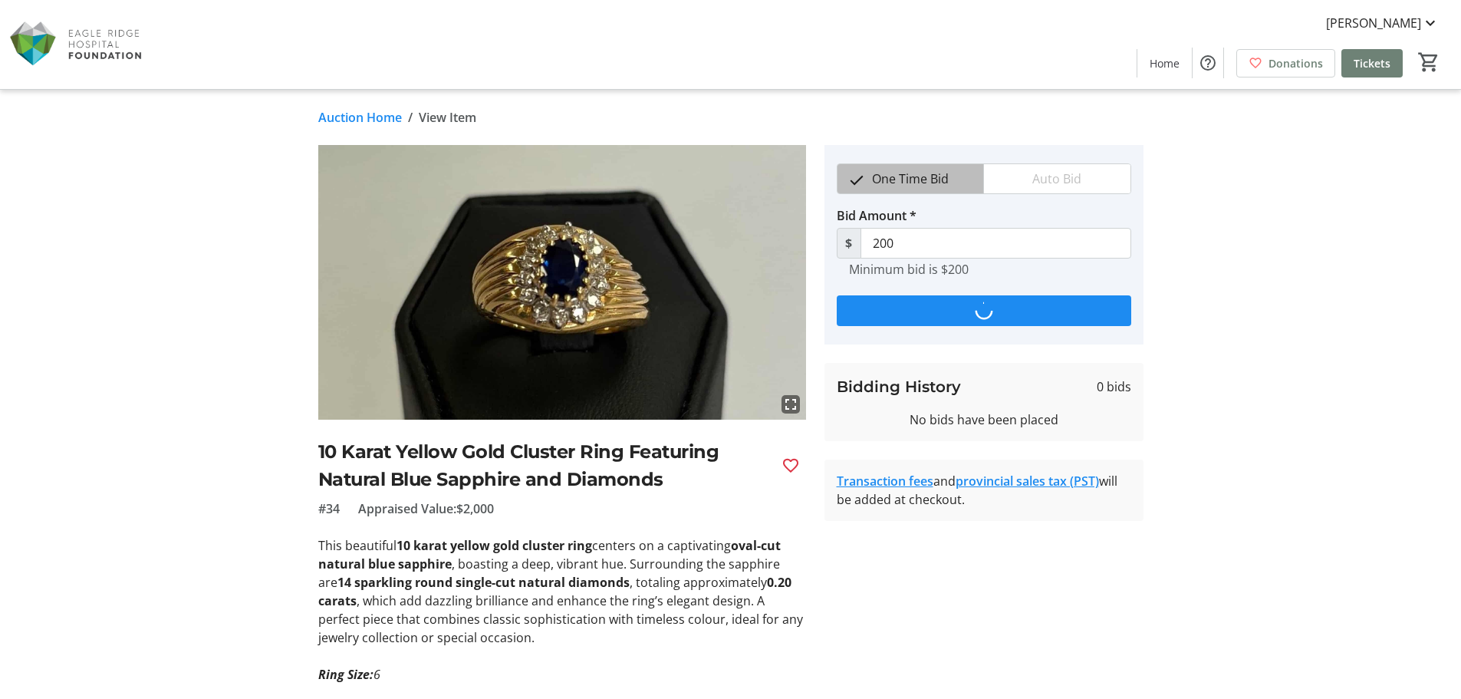
type input "220"
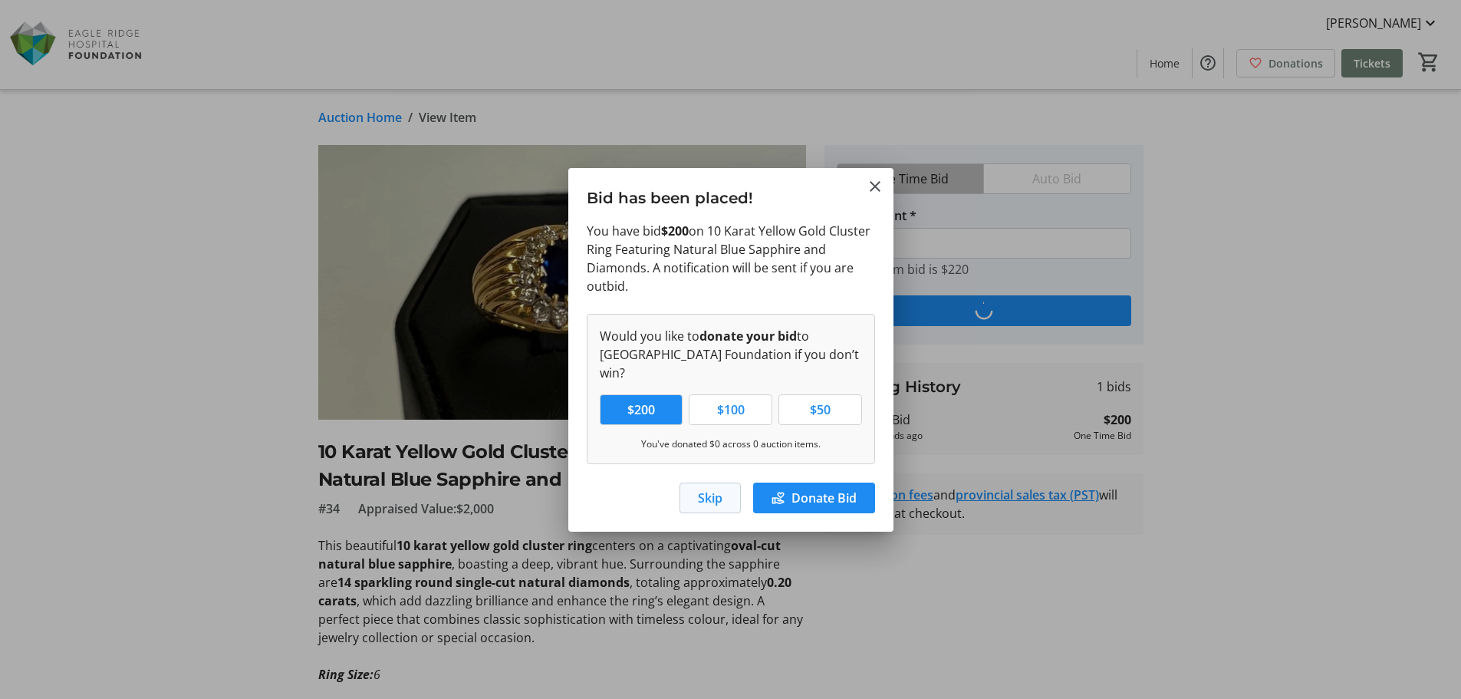
click at [706, 490] on span "Skip" at bounding box center [710, 498] width 25 height 18
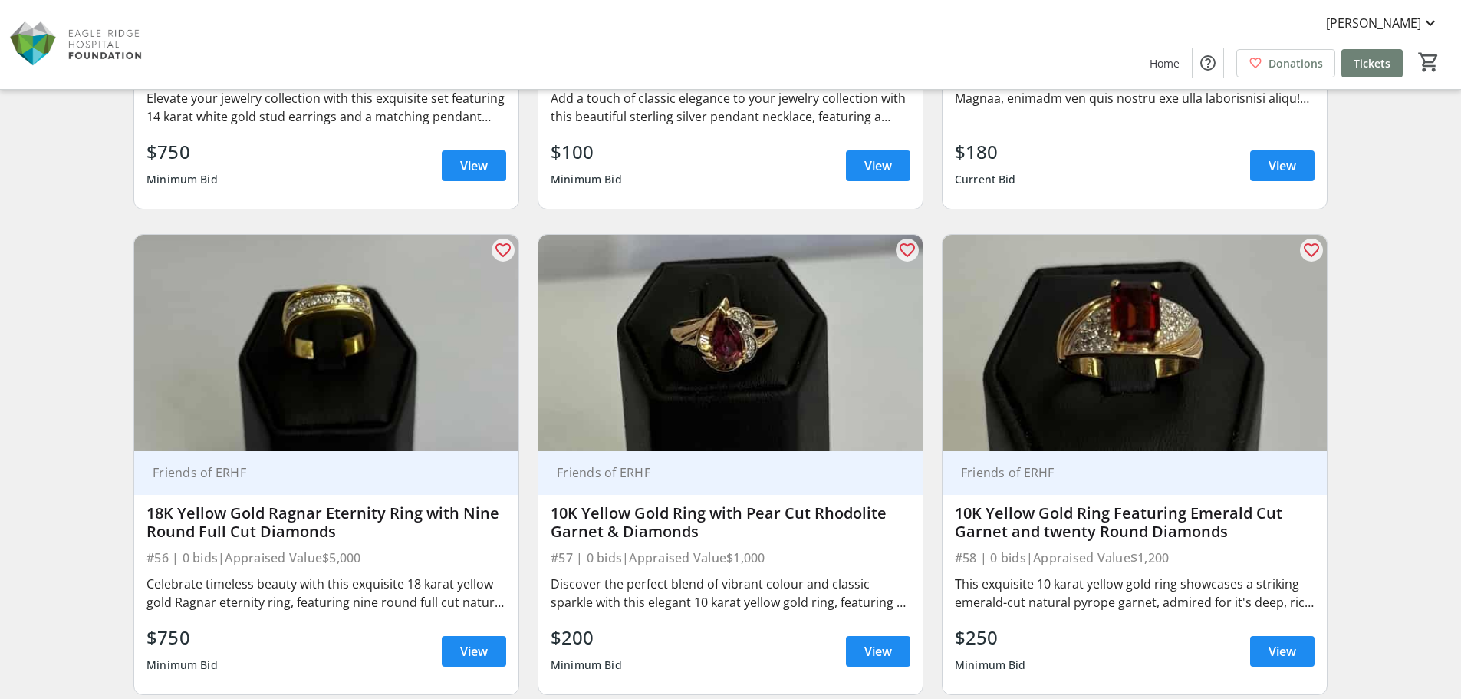
scroll to position [8667, 0]
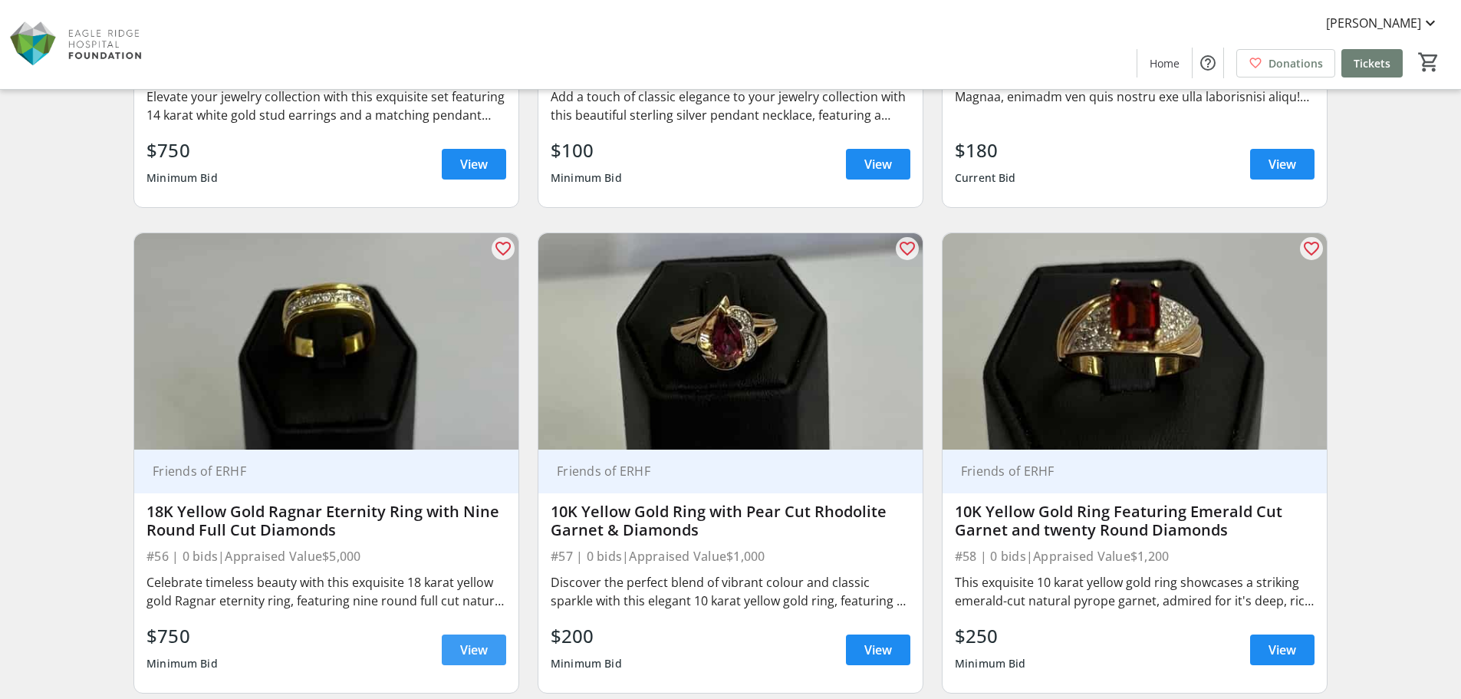
click at [462, 650] on span "View" at bounding box center [474, 649] width 28 height 18
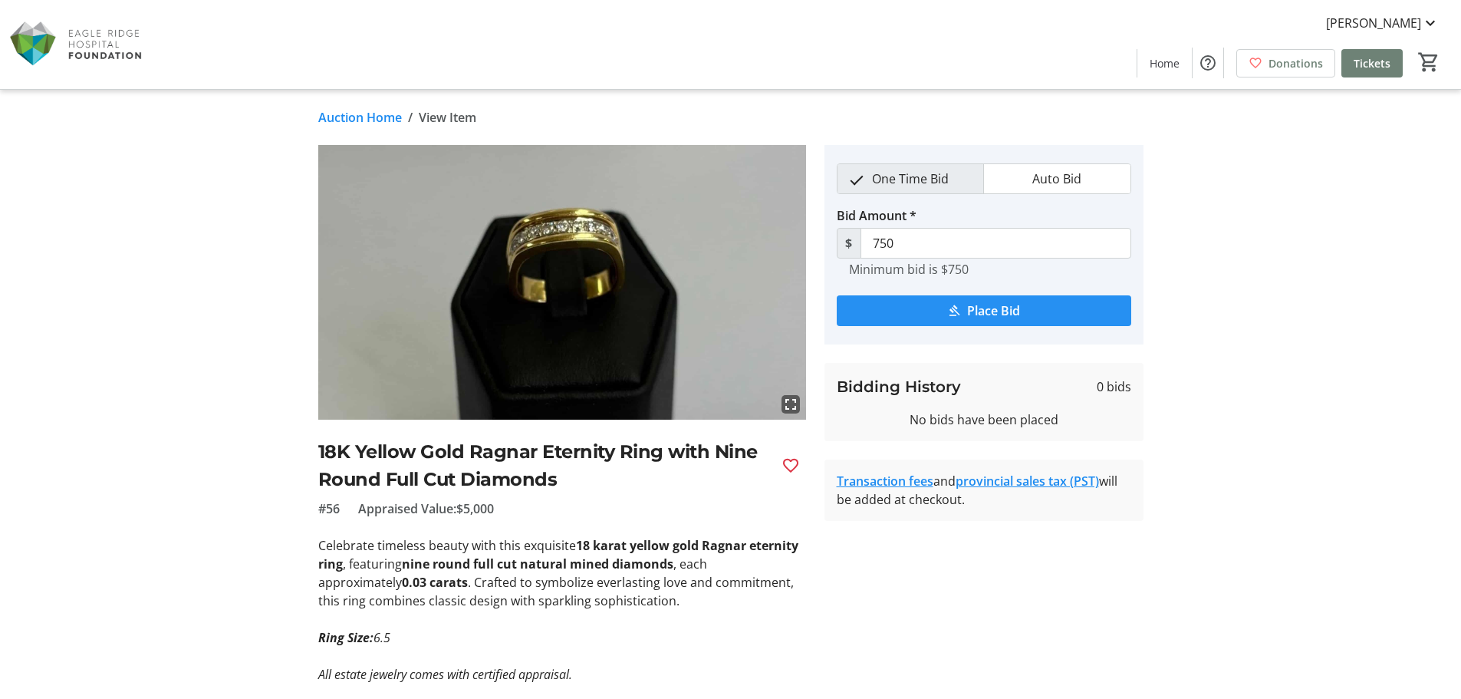
click at [973, 312] on span "Place Bid" at bounding box center [993, 310] width 53 height 18
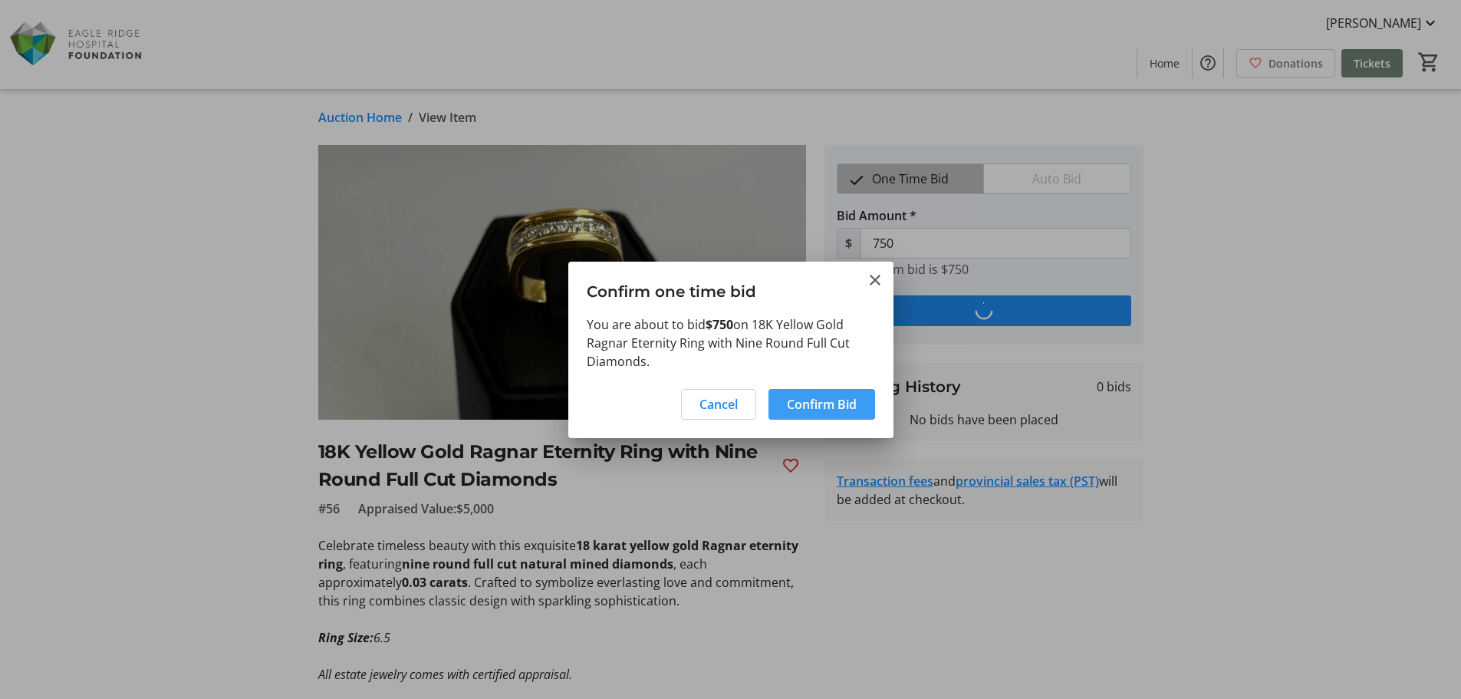
click at [796, 411] on span "Confirm Bid" at bounding box center [822, 404] width 70 height 18
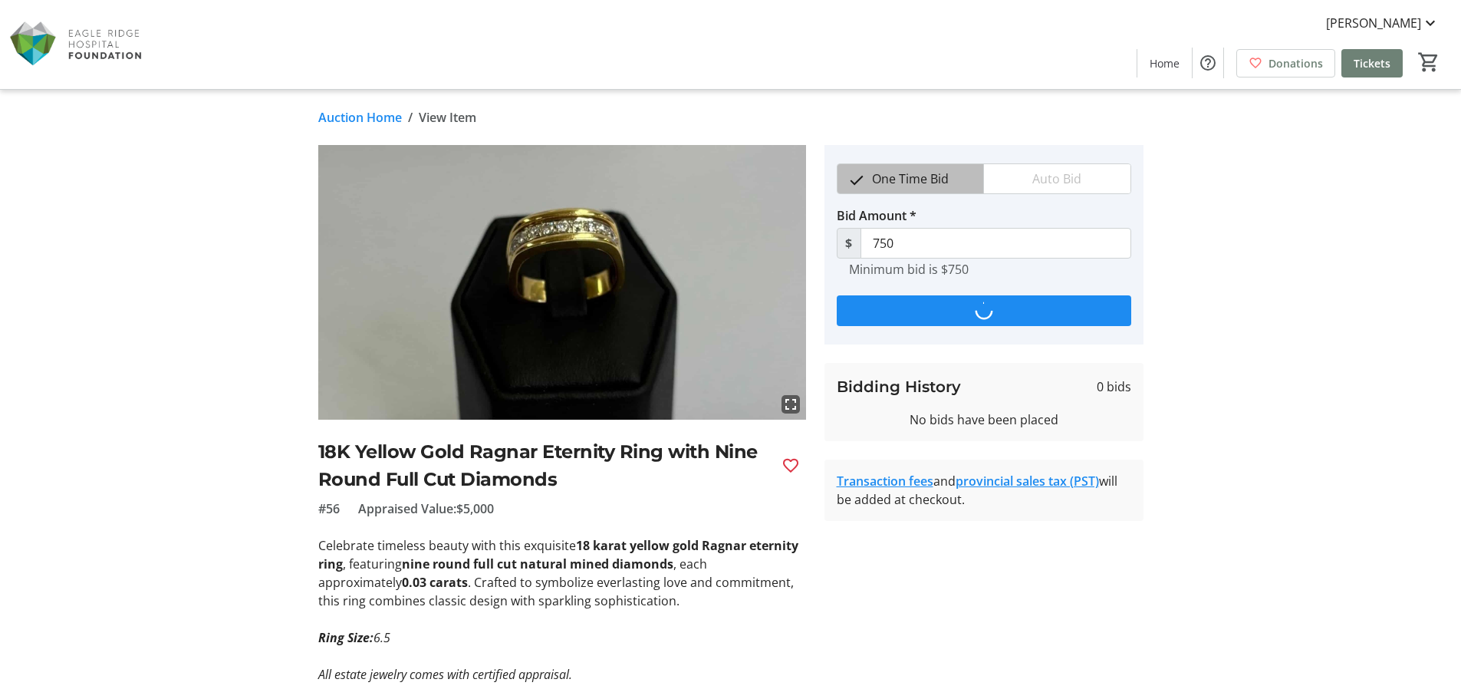
type input "825"
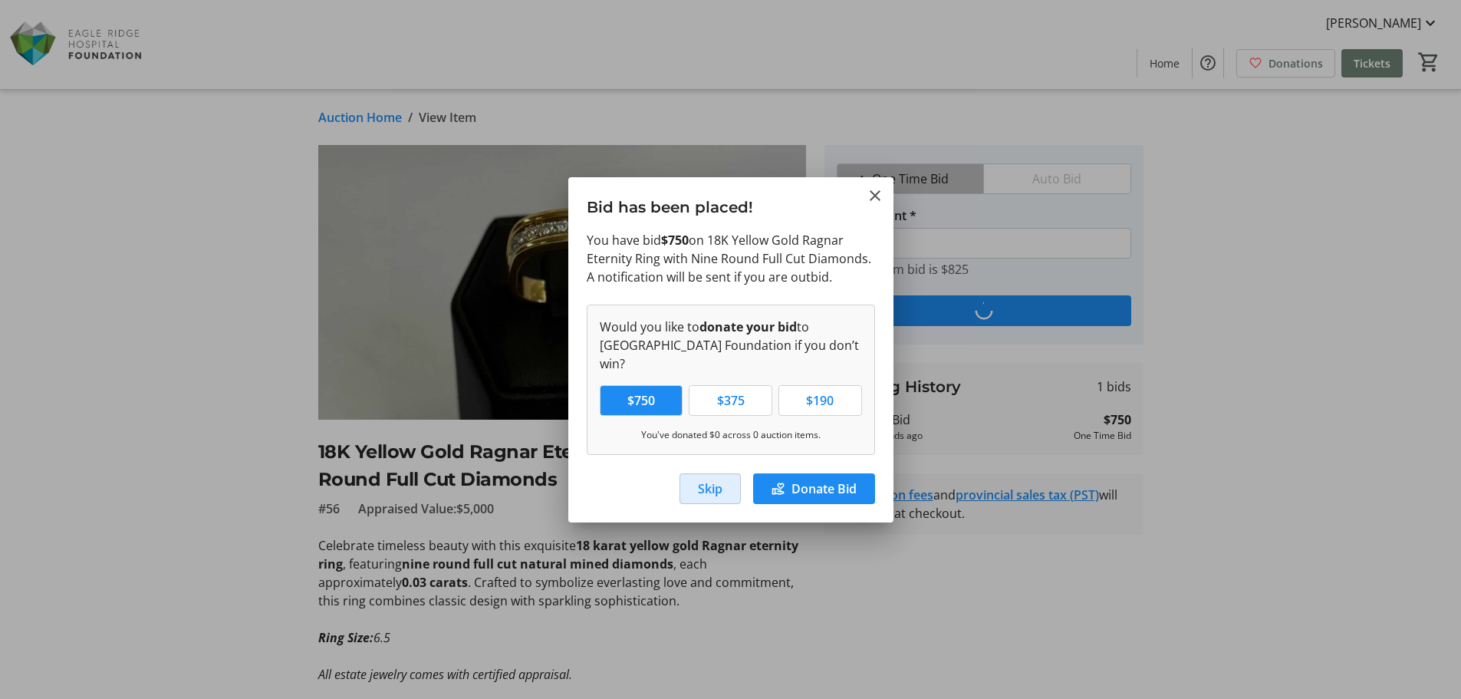
click at [715, 479] on span "Skip" at bounding box center [710, 488] width 25 height 18
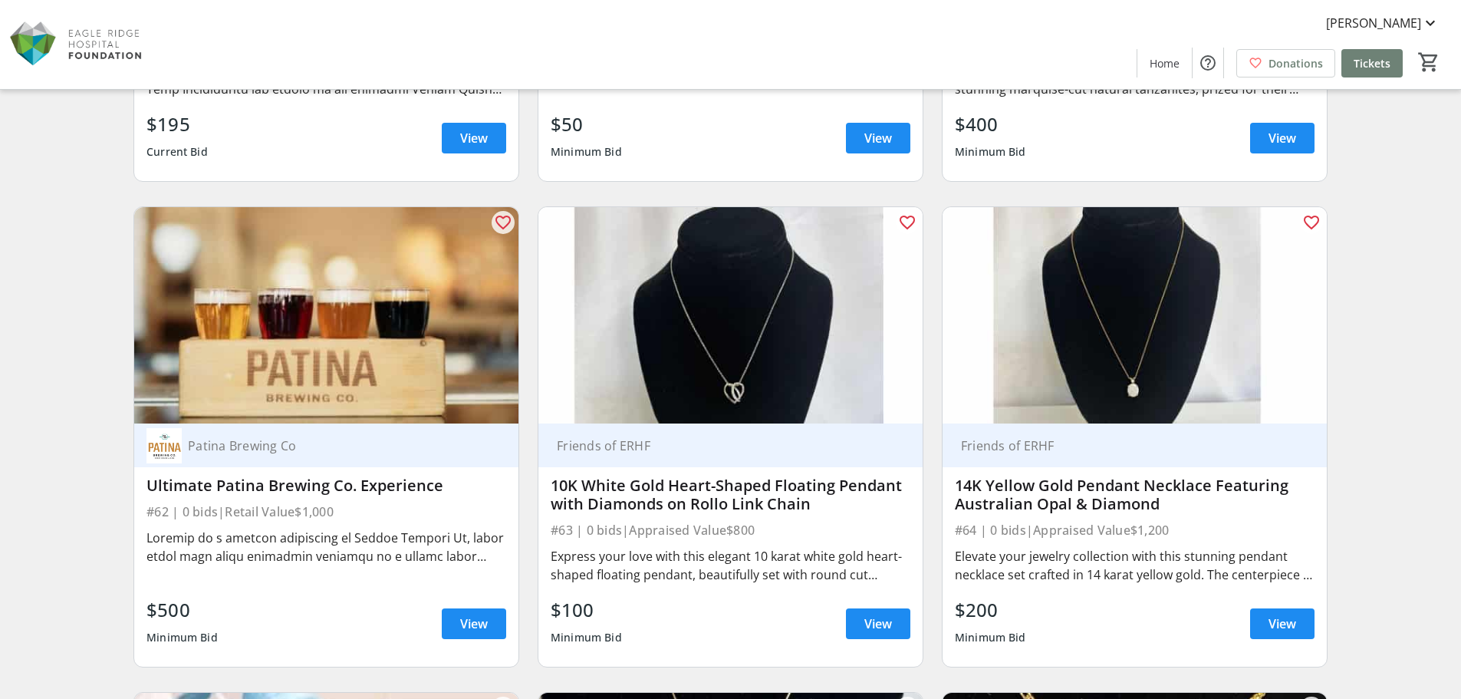
scroll to position [9665, 0]
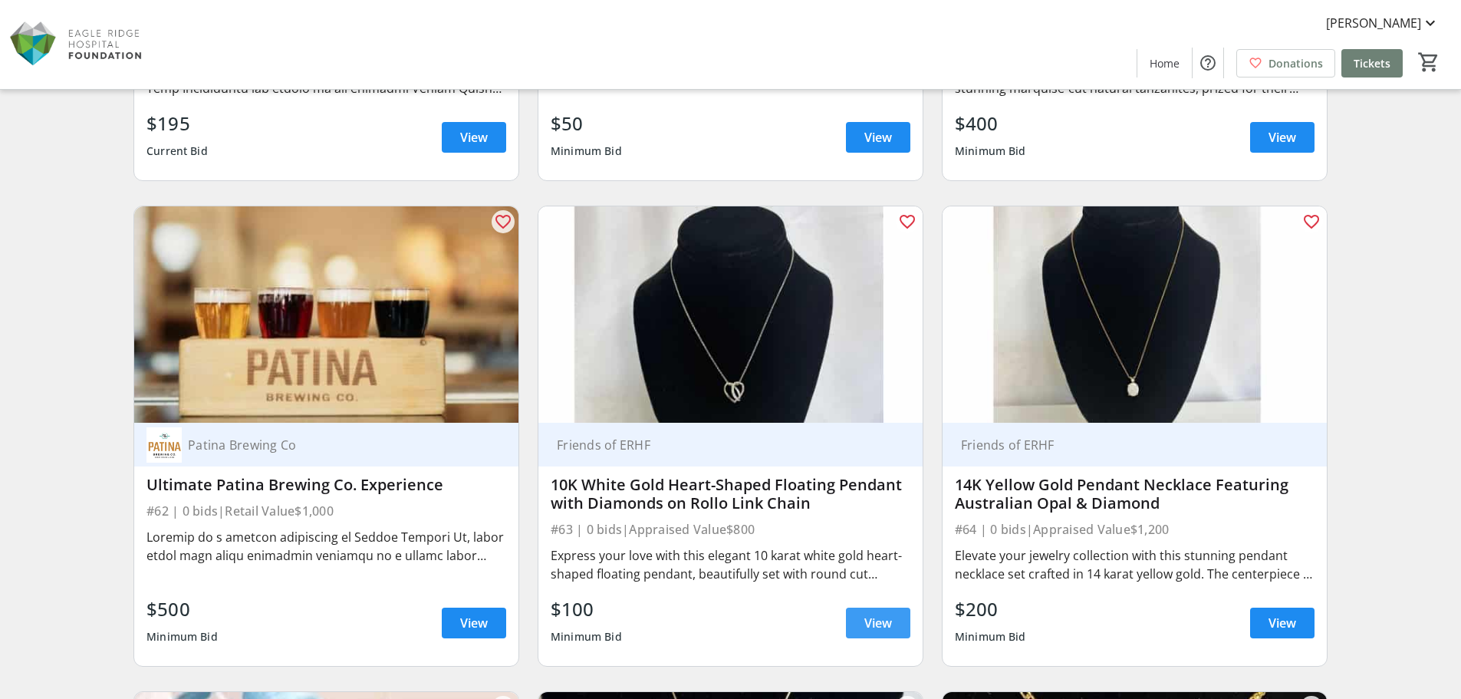
click at [883, 627] on span "View" at bounding box center [878, 623] width 28 height 18
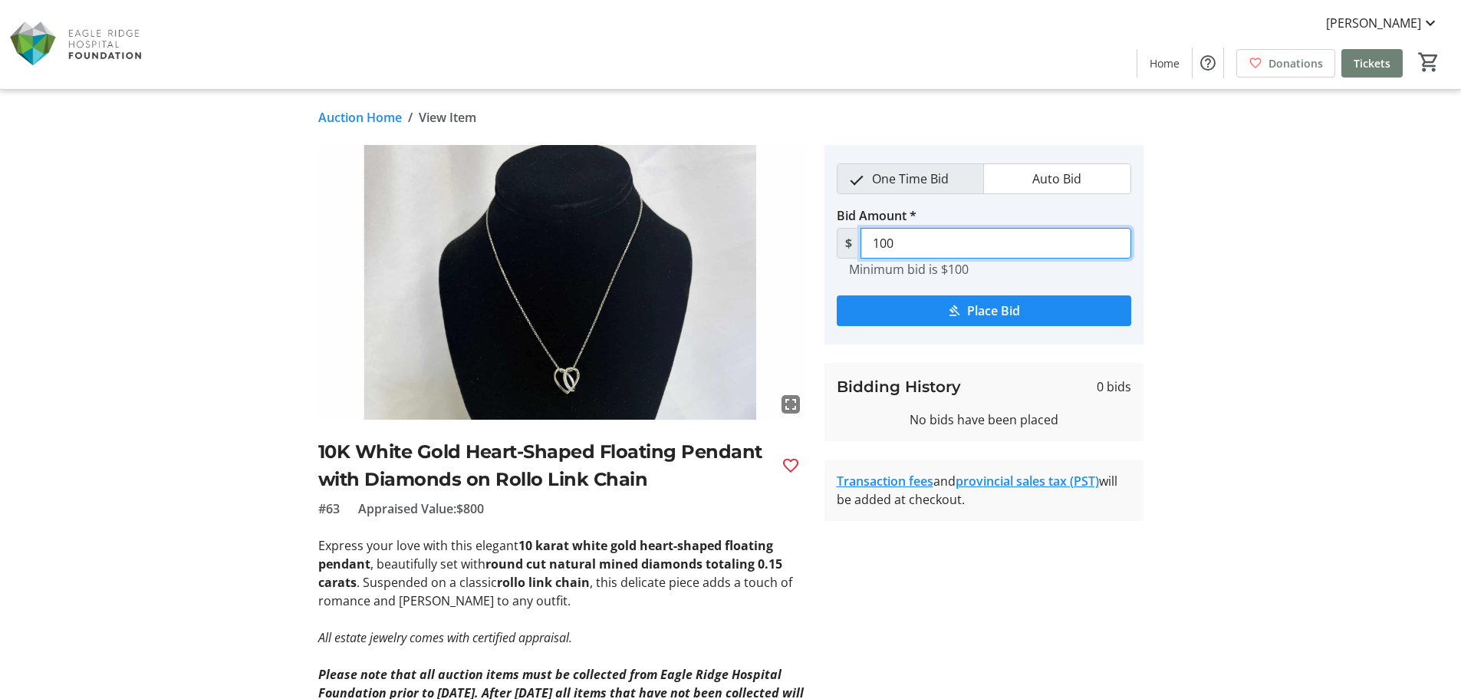
click at [894, 243] on input "100" at bounding box center [996, 243] width 271 height 31
type input "1"
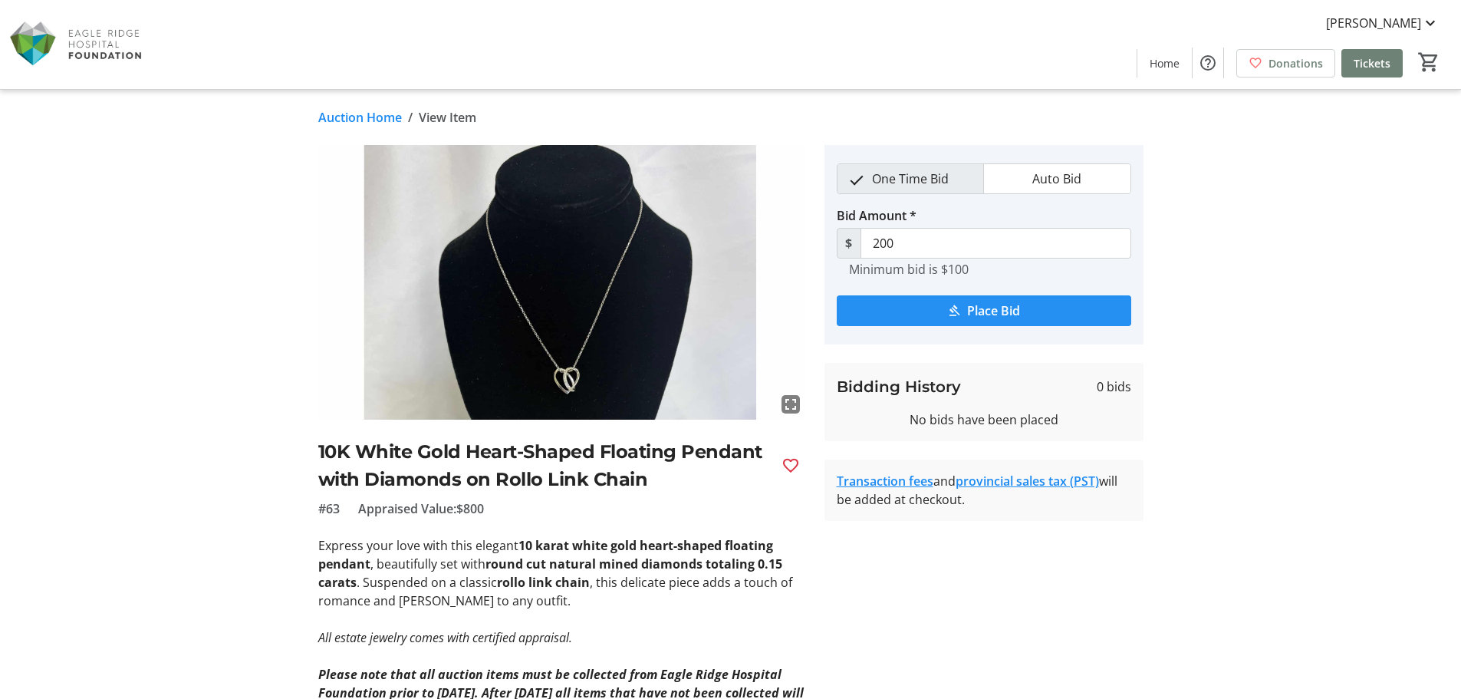
click at [968, 314] on span "Place Bid" at bounding box center [993, 310] width 53 height 18
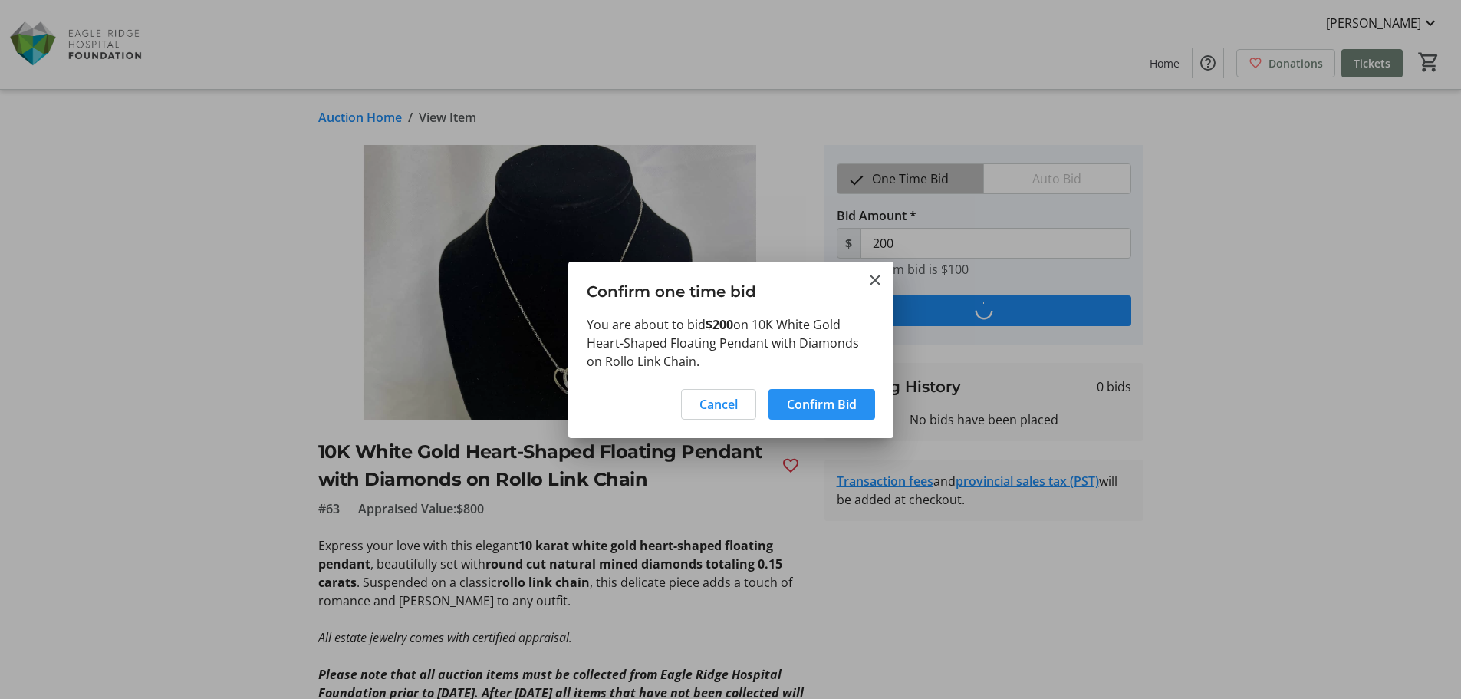
click at [801, 407] on span "Confirm Bid" at bounding box center [822, 404] width 70 height 18
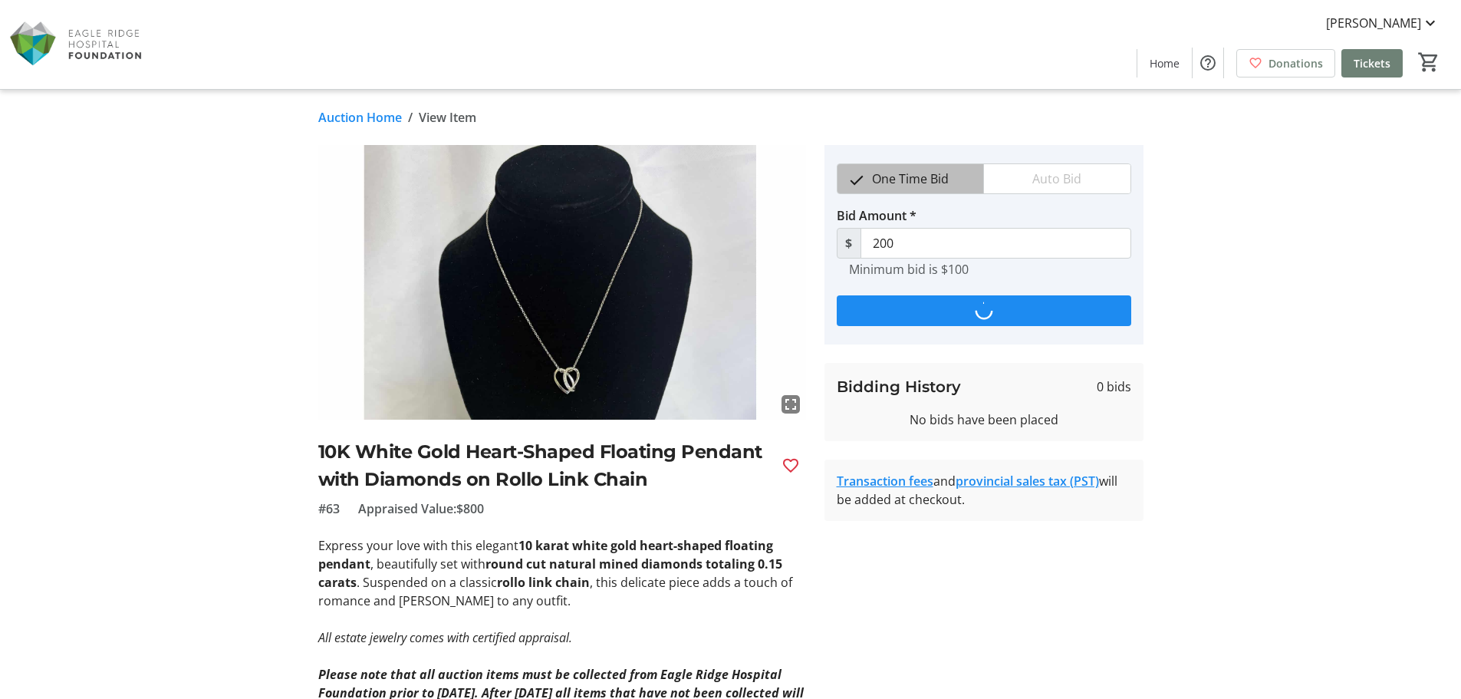
type input "210"
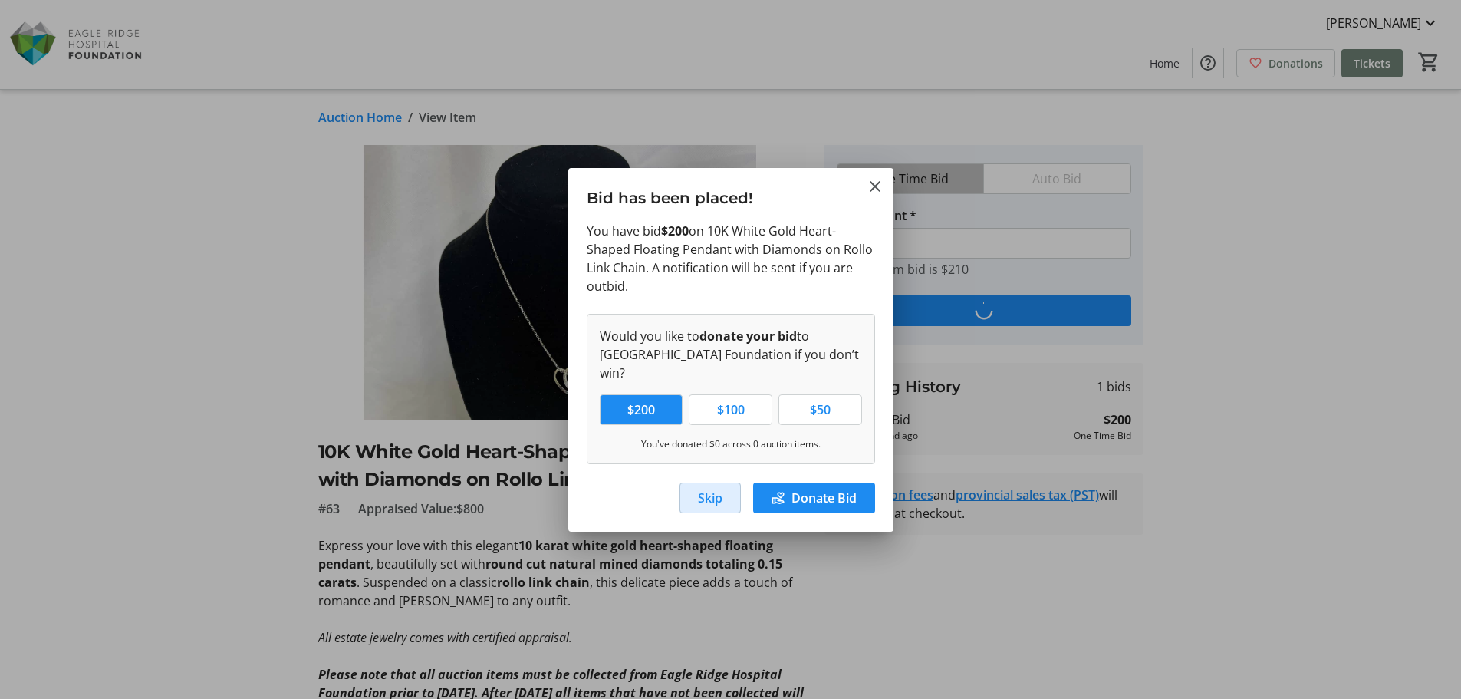
click at [706, 491] on span "Skip" at bounding box center [710, 498] width 25 height 18
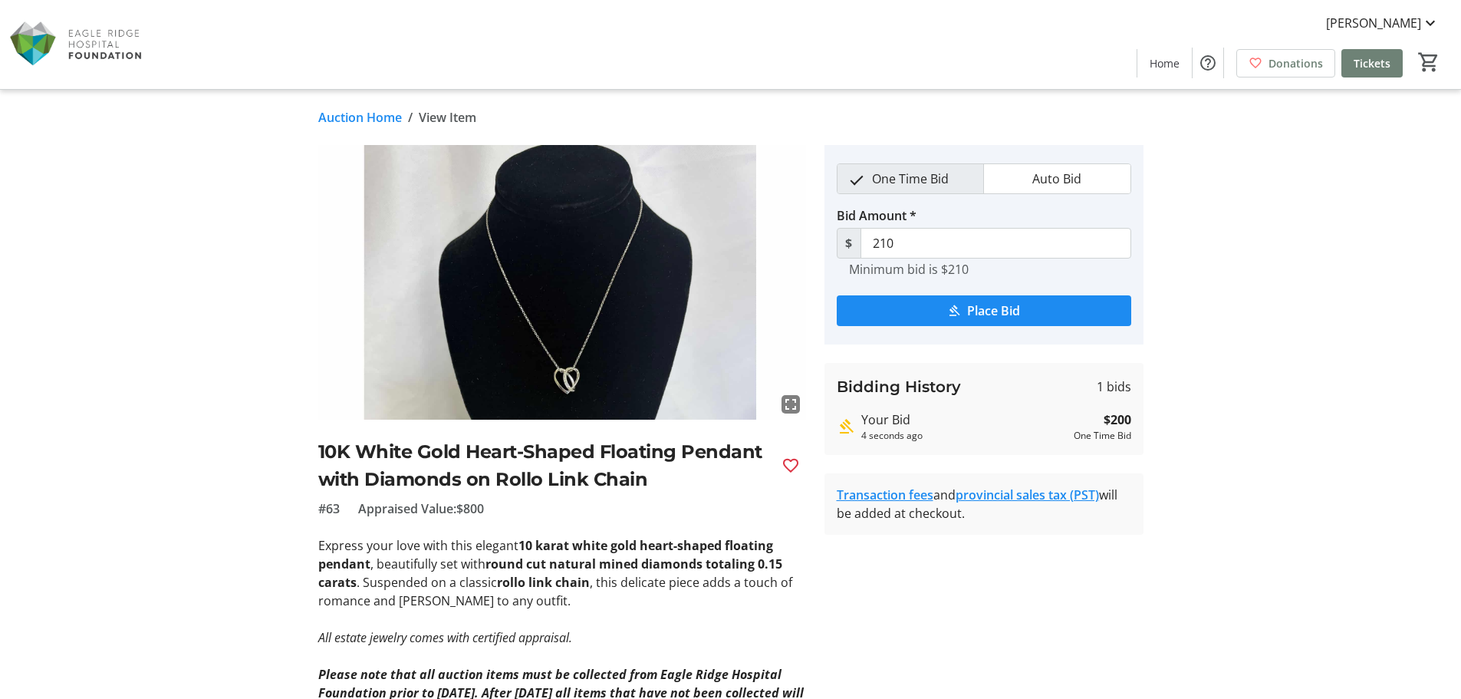
scroll to position [77, 0]
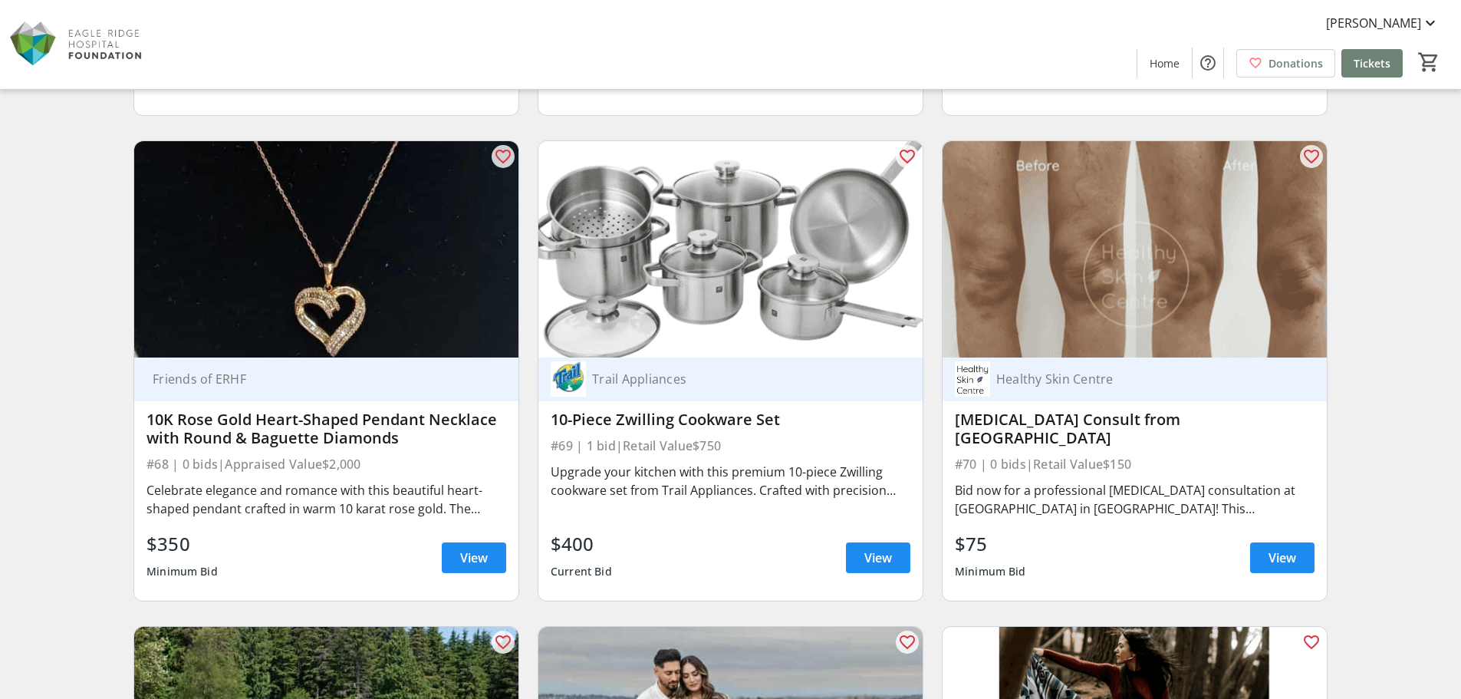
scroll to position [10738, 0]
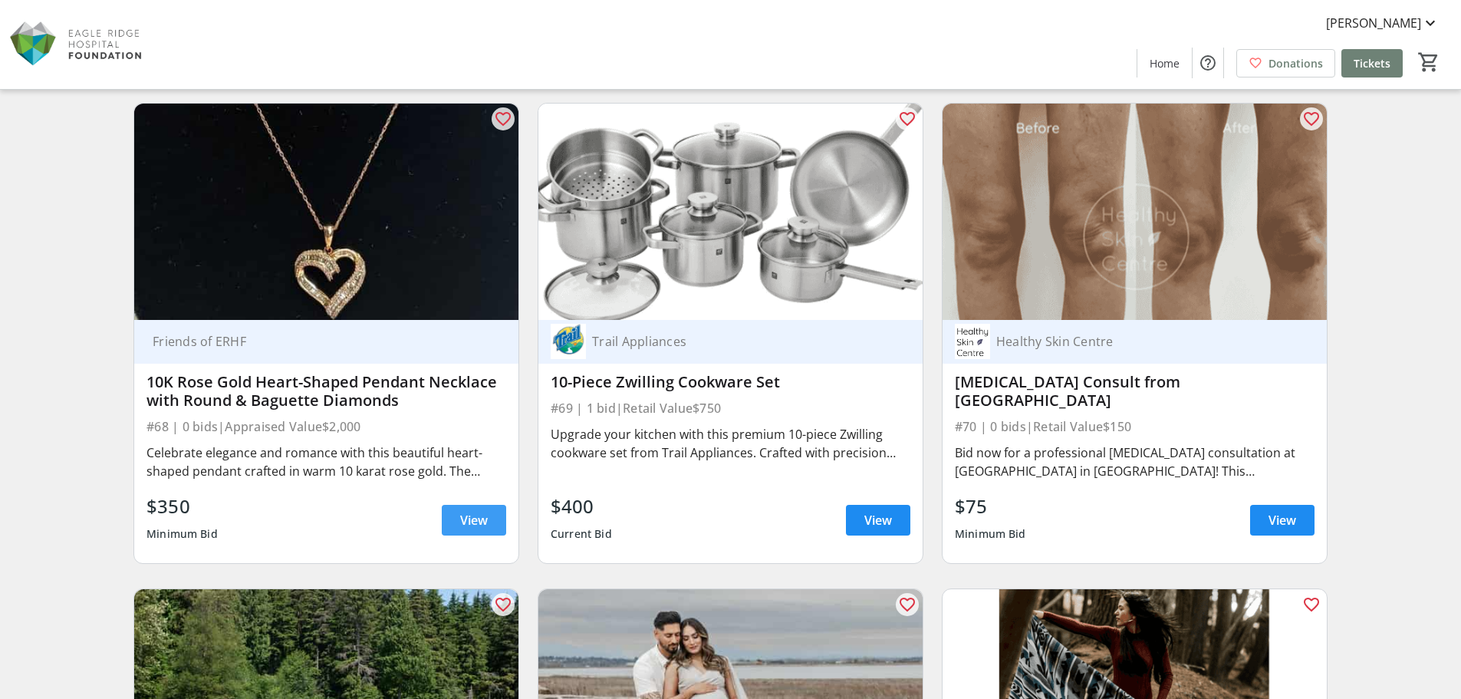
click at [468, 522] on span "View" at bounding box center [474, 520] width 28 height 18
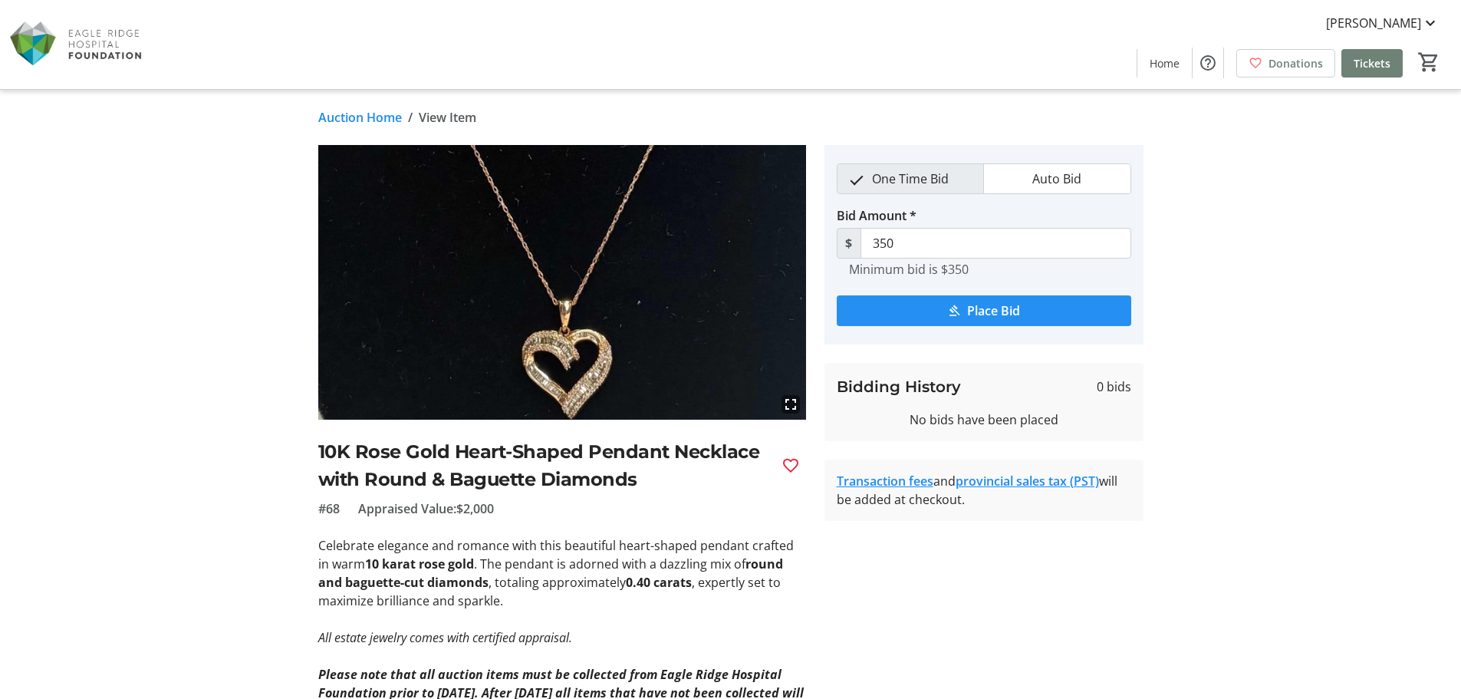
click at [968, 309] on span "Place Bid" at bounding box center [993, 310] width 53 height 18
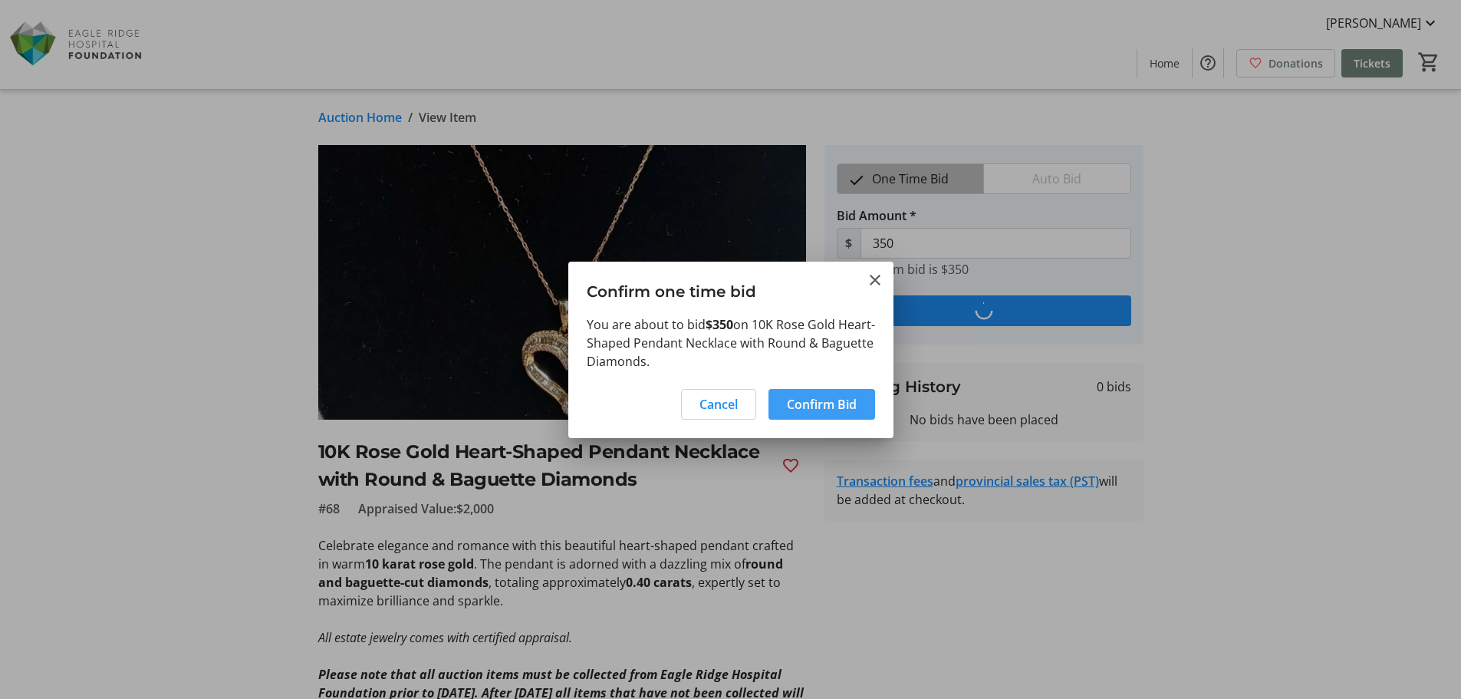
click at [787, 406] on span "Confirm Bid" at bounding box center [822, 404] width 70 height 18
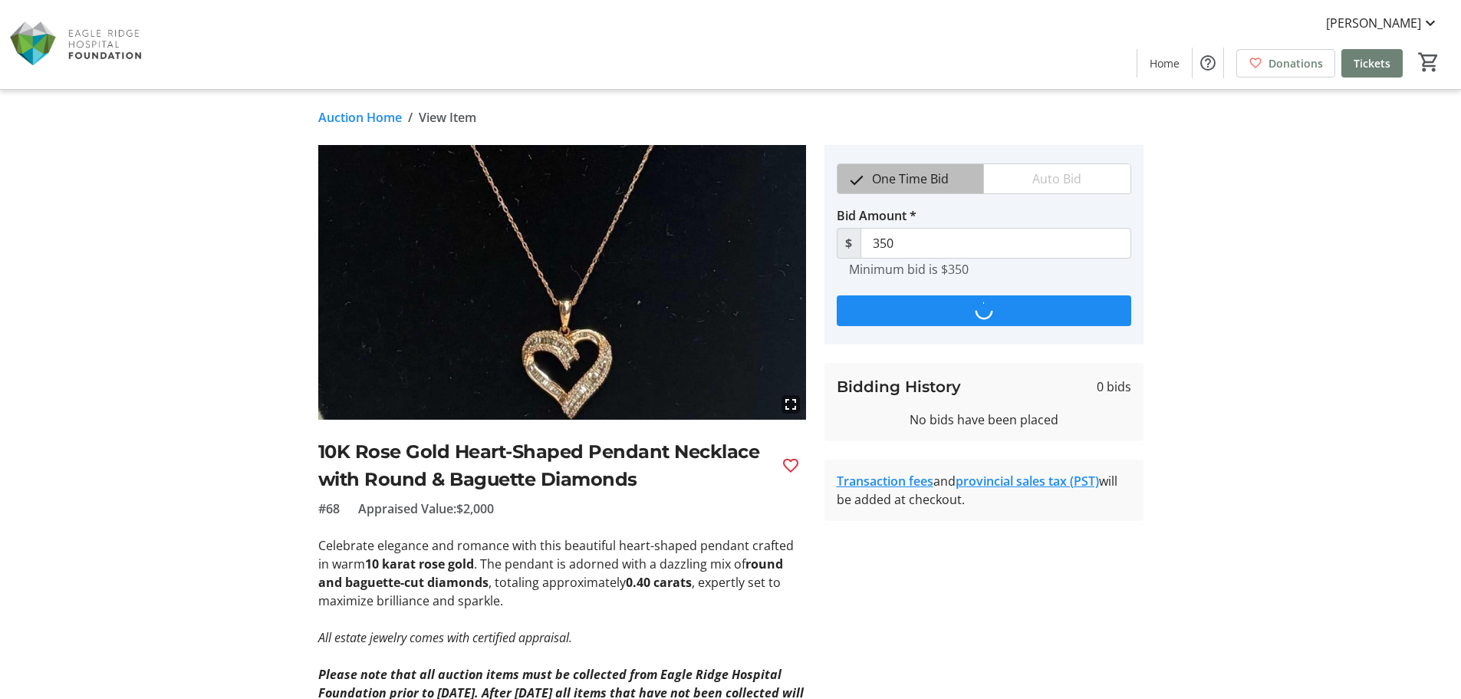
type input "385"
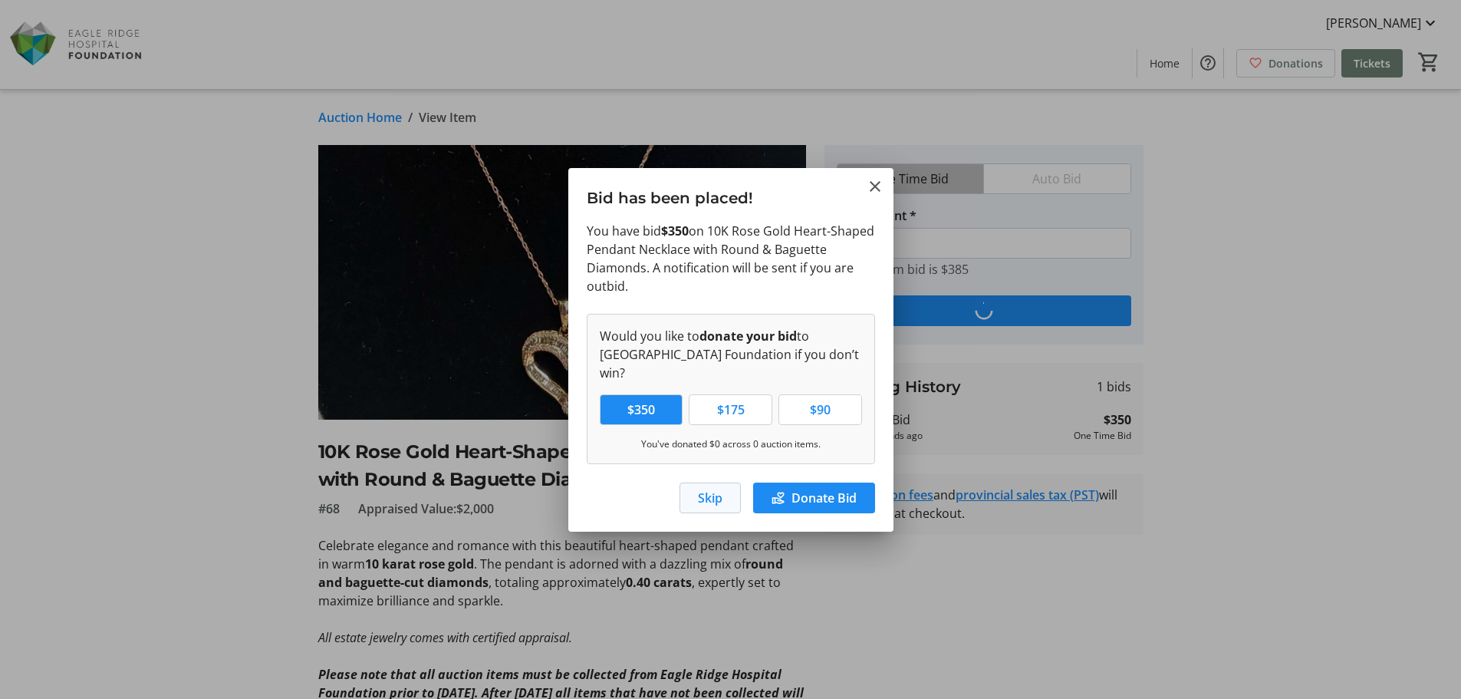
click at [694, 489] on span "button" at bounding box center [710, 497] width 60 height 37
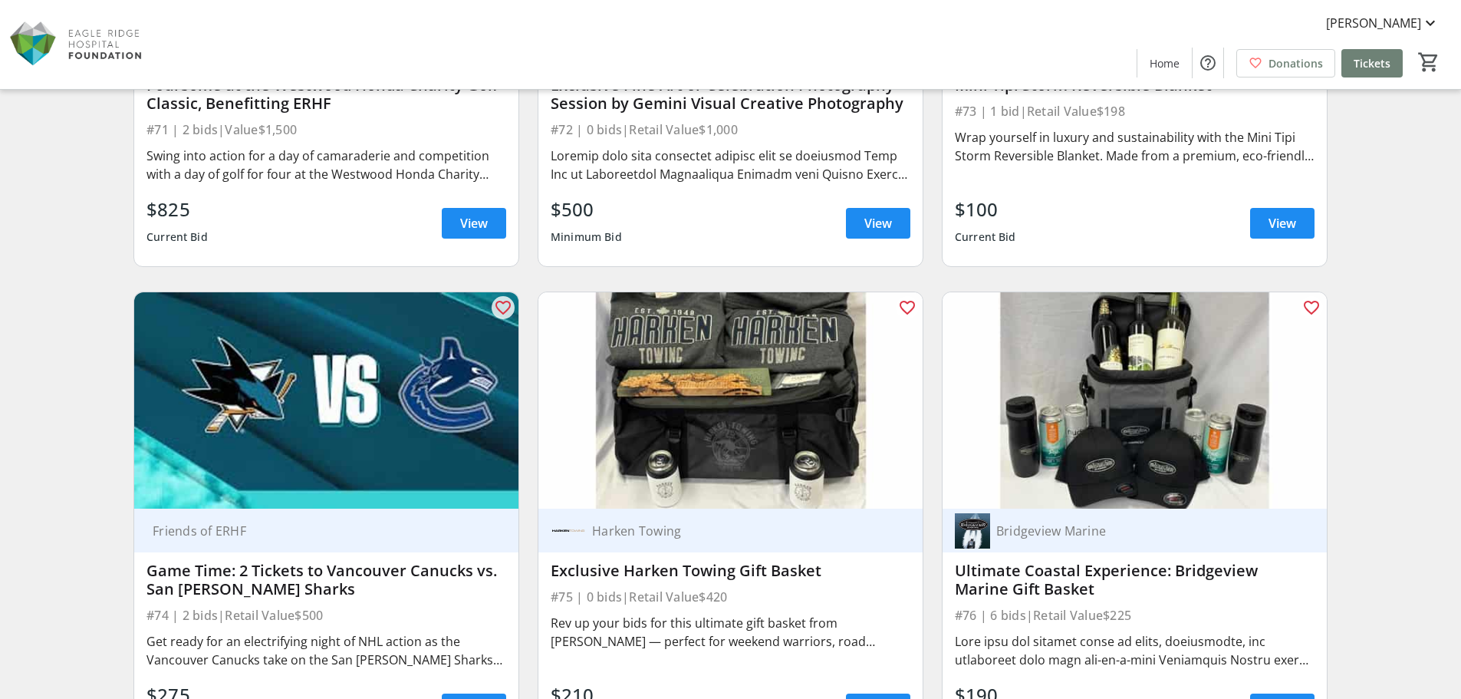
scroll to position [11582, 0]
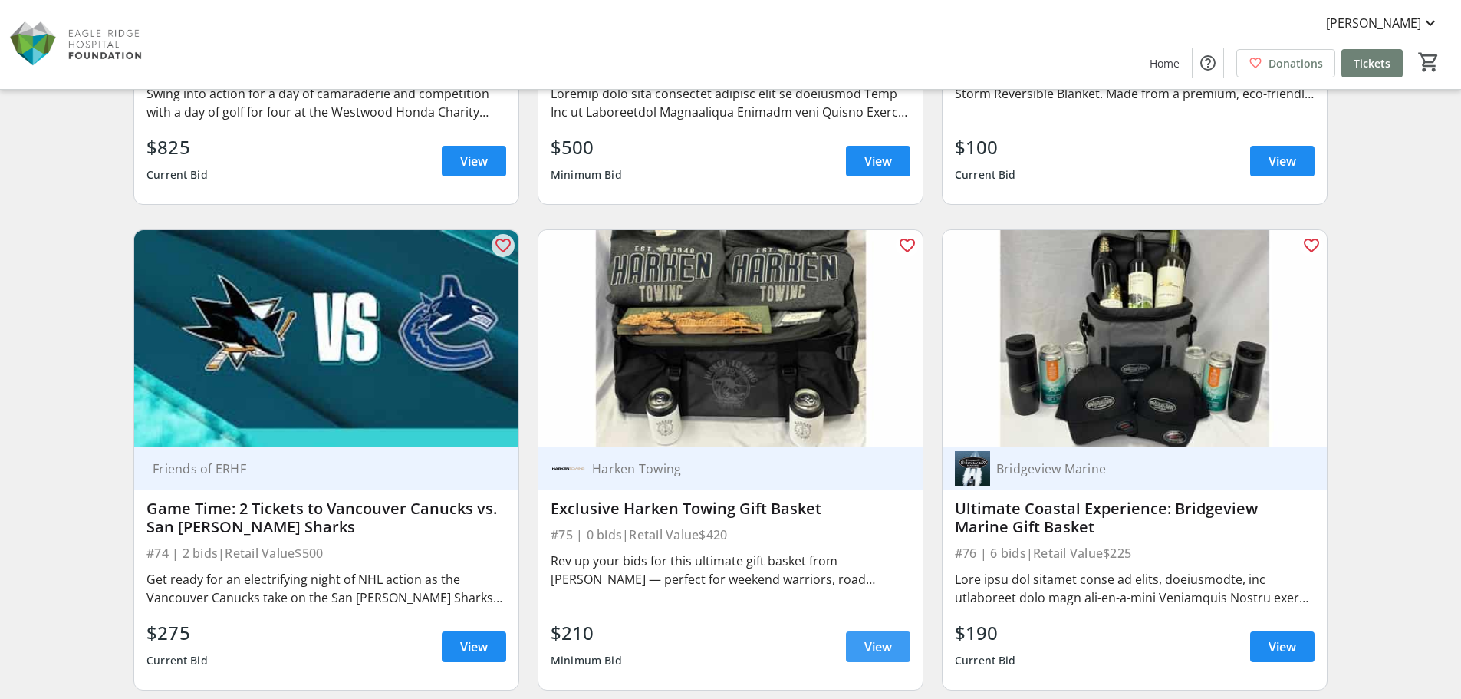
click at [875, 645] on span "View" at bounding box center [878, 646] width 28 height 18
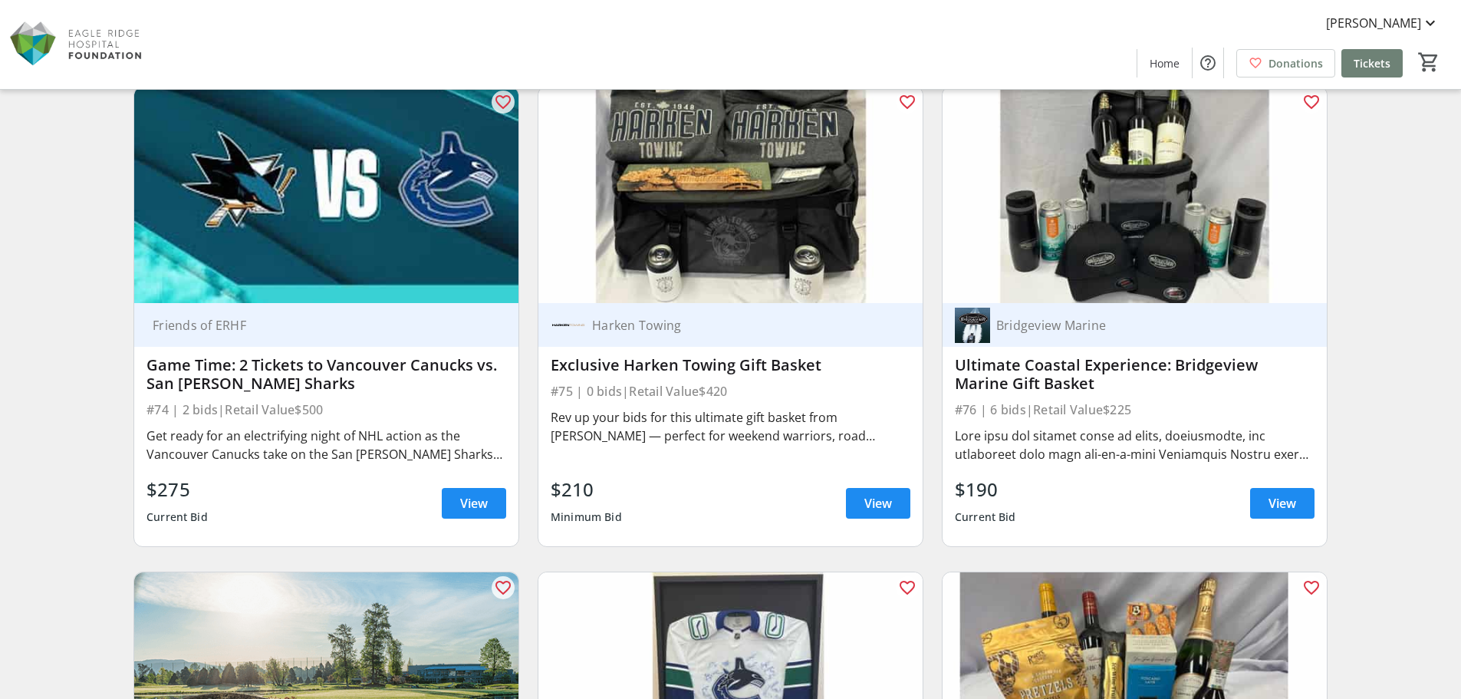
scroll to position [11735, 0]
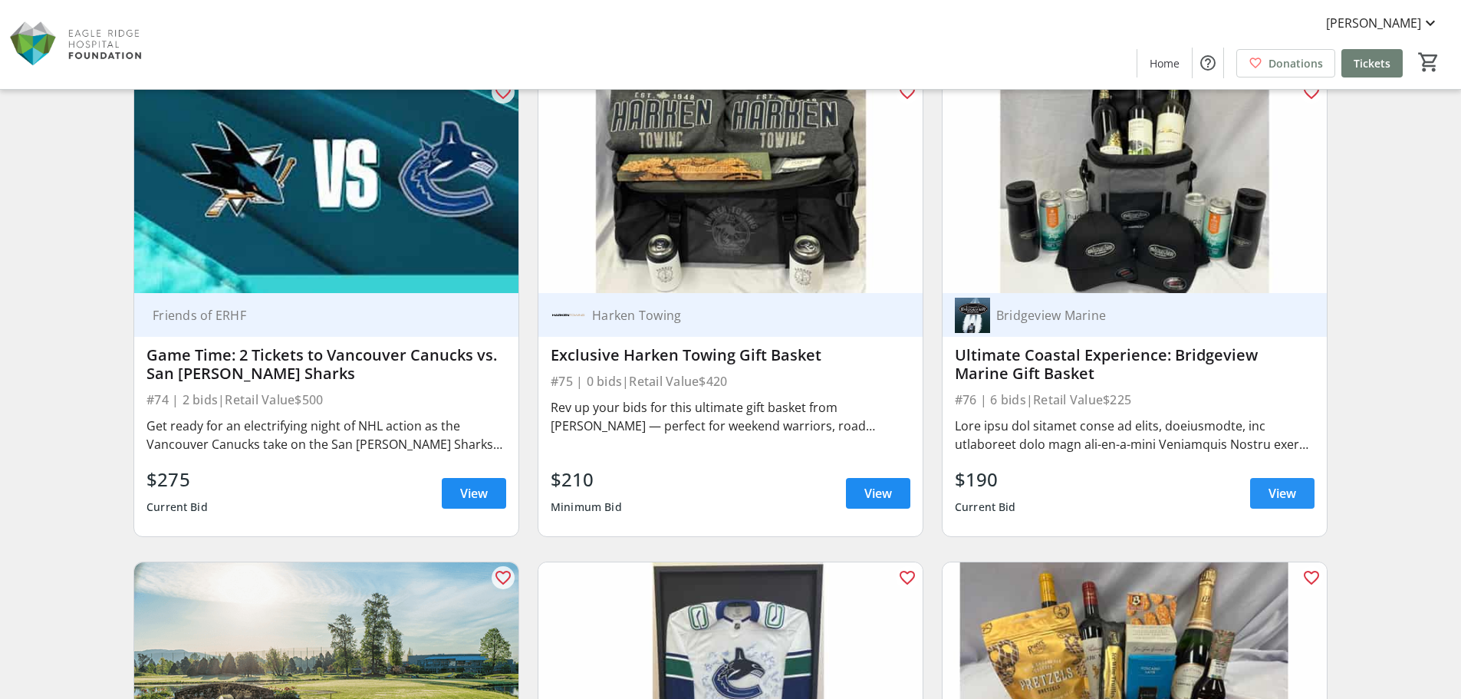
click at [1266, 492] on span at bounding box center [1282, 493] width 64 height 37
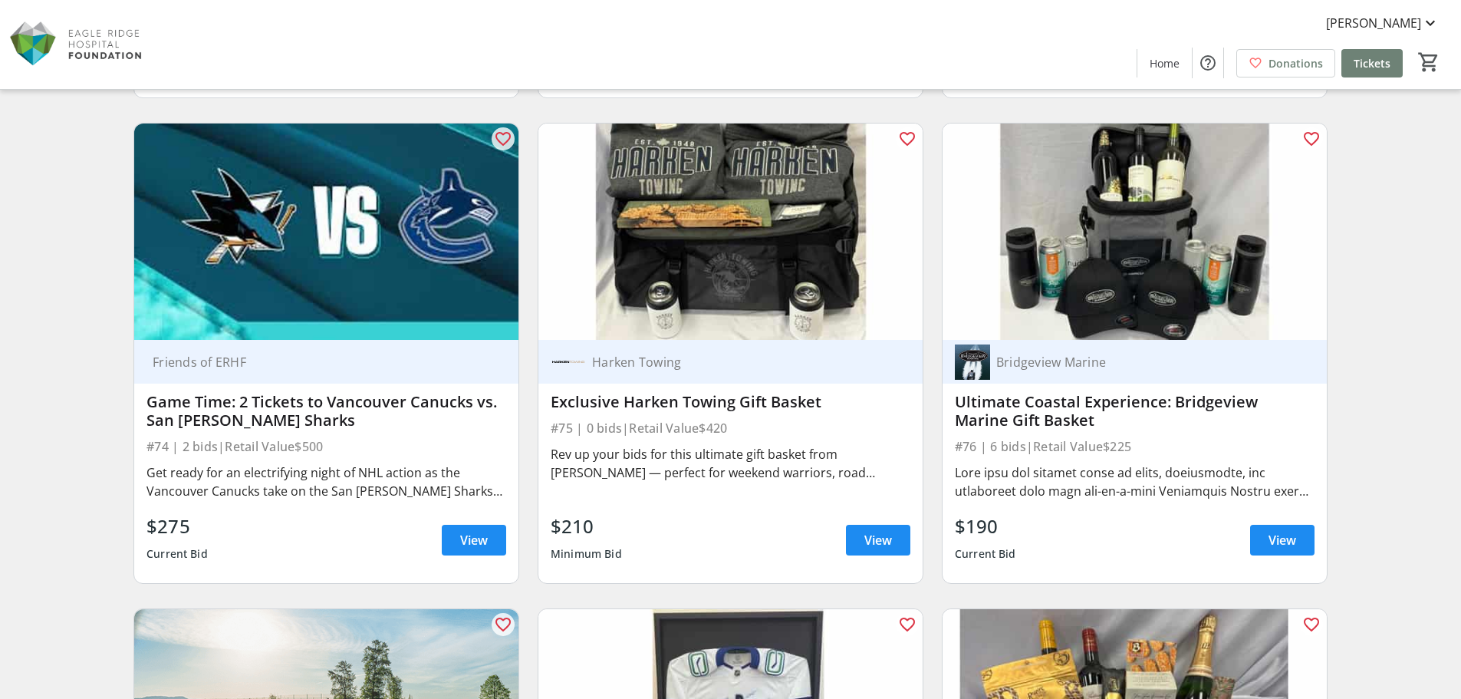
scroll to position [11670, 0]
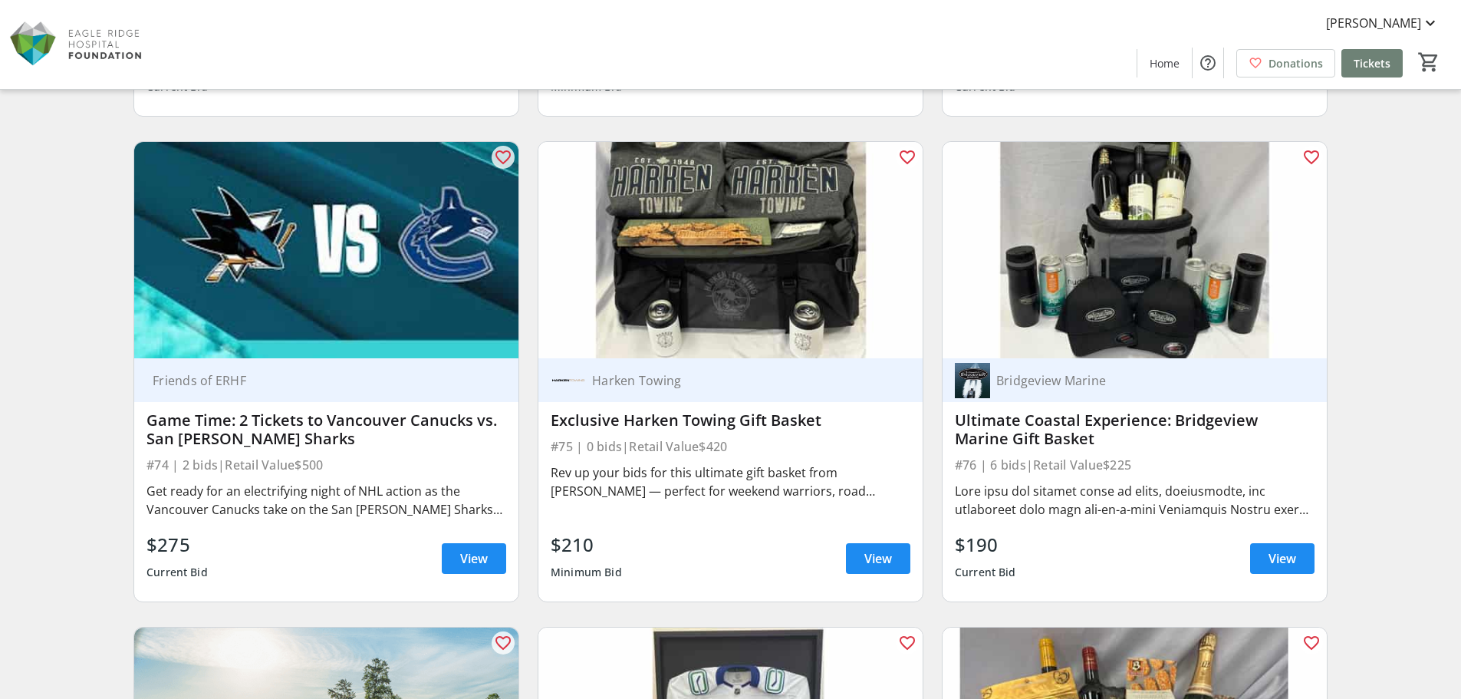
click at [1169, 62] on span "Home" at bounding box center [1165, 63] width 30 height 16
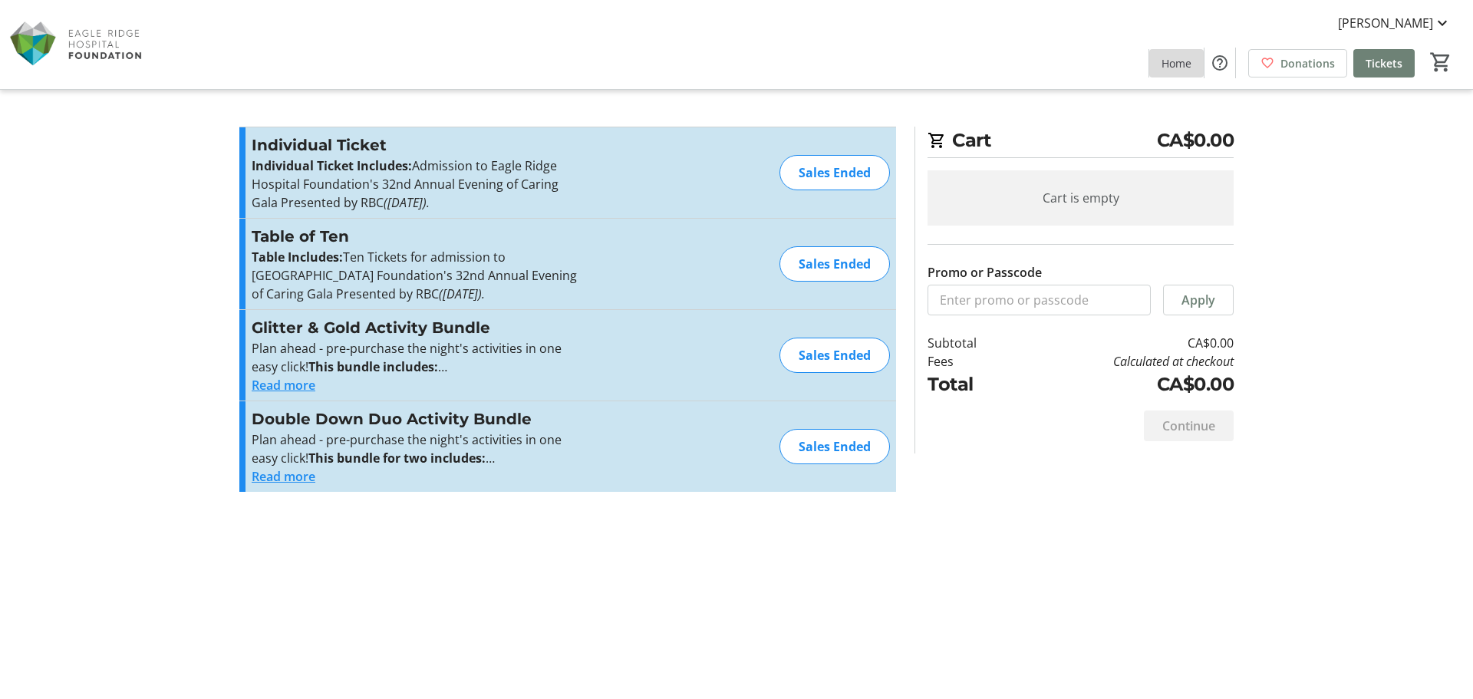
click at [1175, 58] on span "Home" at bounding box center [1176, 63] width 30 height 16
